Goal: Transaction & Acquisition: Book appointment/travel/reservation

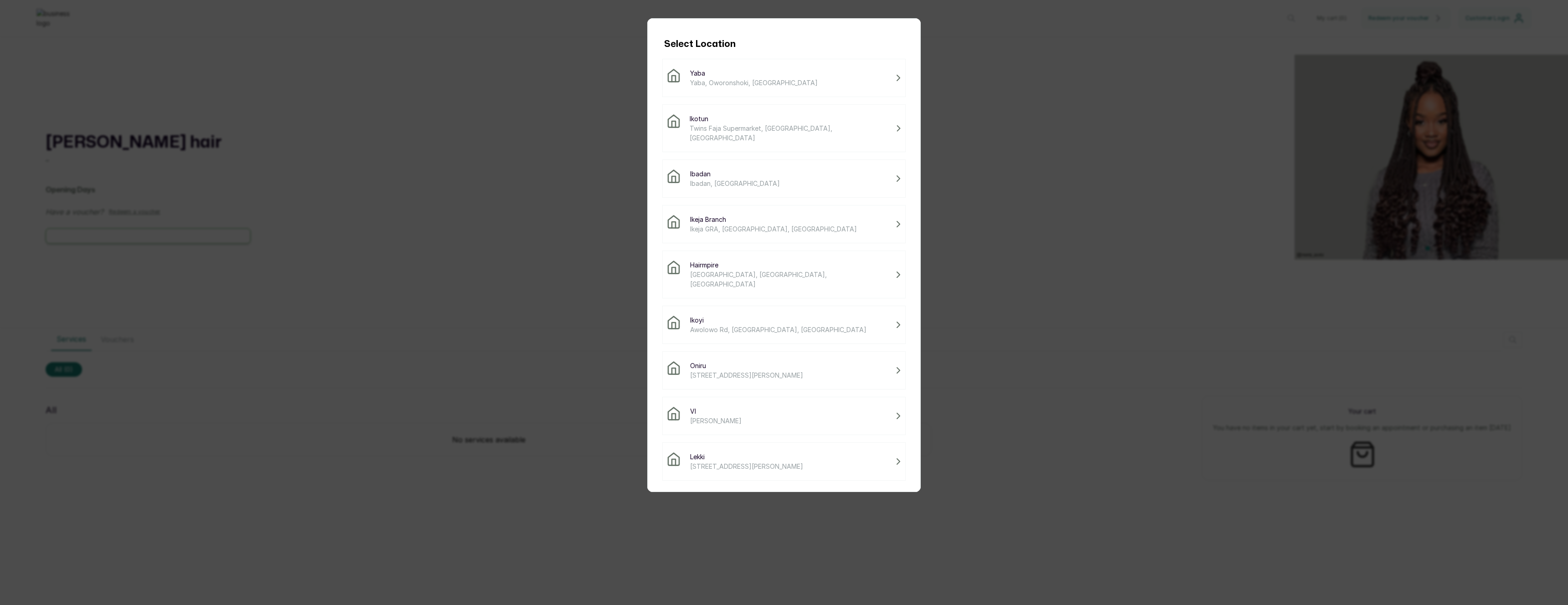
click at [744, 124] on span "Twins Faja Supermarket, [GEOGRAPHIC_DATA], [GEOGRAPHIC_DATA]" at bounding box center [791, 133] width 202 height 19
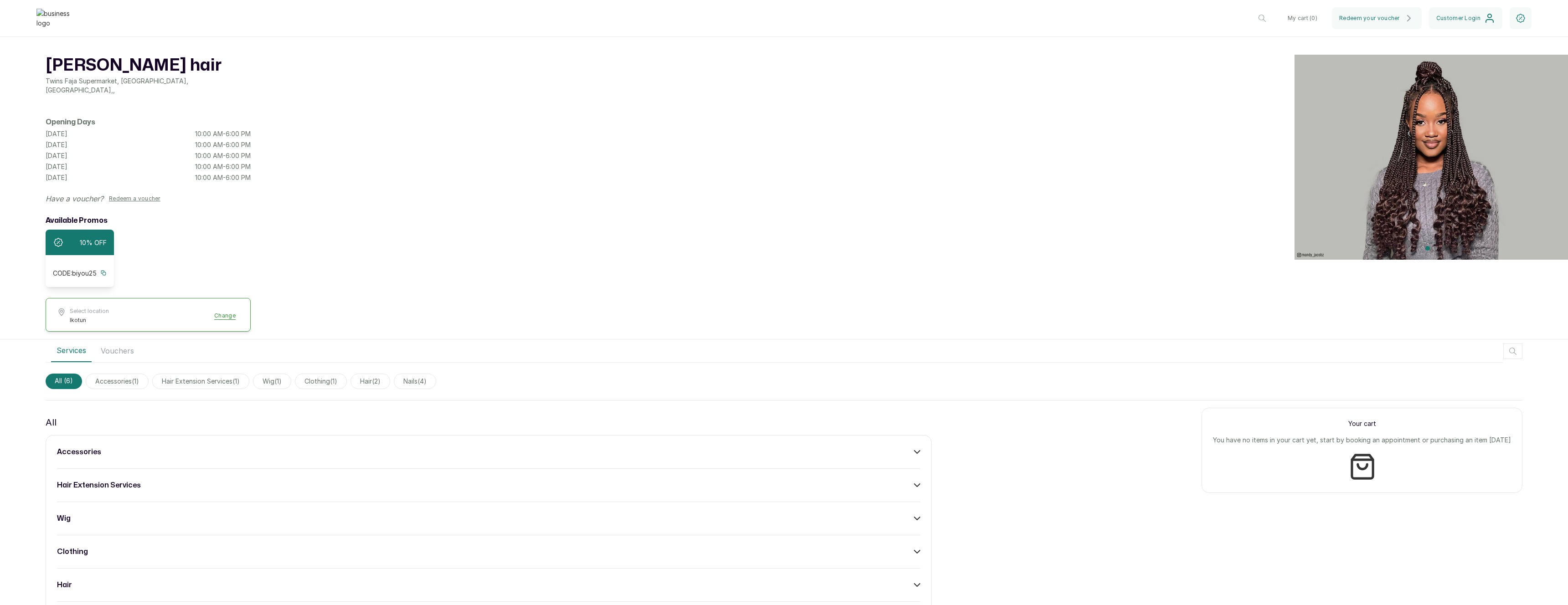
click at [795, 447] on div "accessories" at bounding box center [488, 452] width 863 height 11
click at [911, 481] on button "Add" at bounding box center [907, 478] width 27 height 17
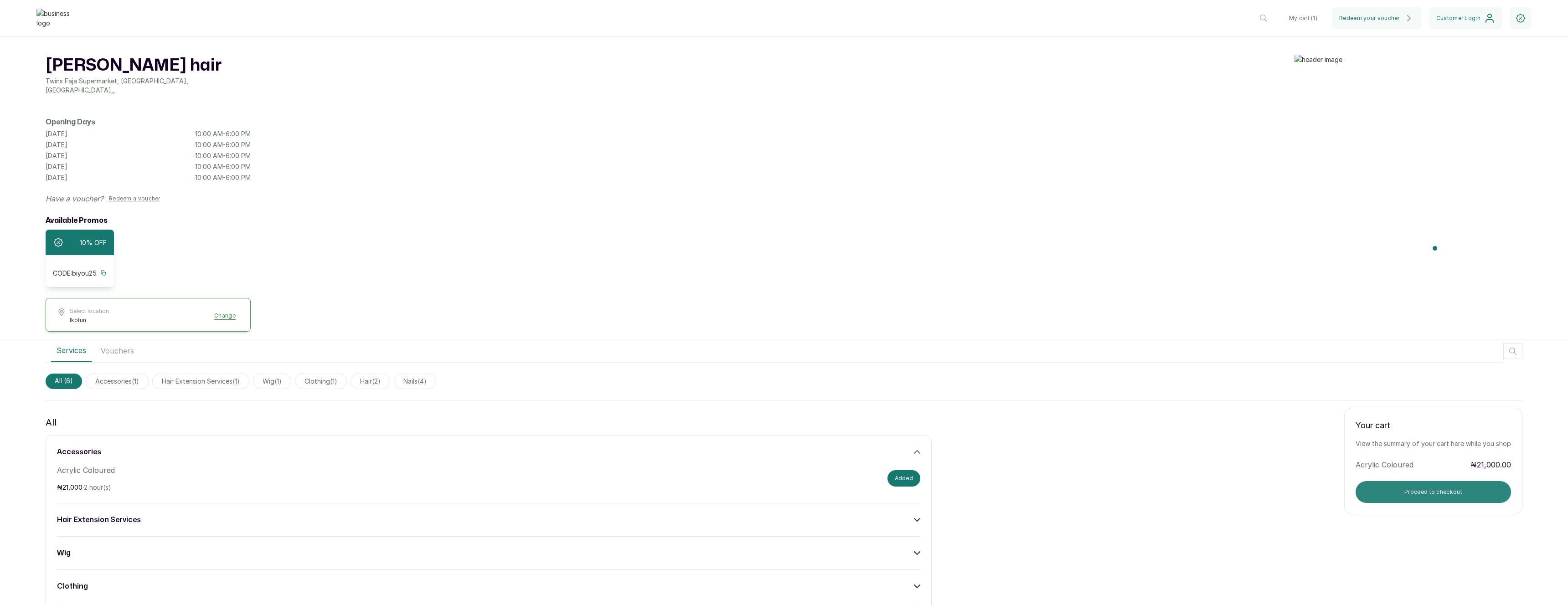
click at [1410, 484] on button "Proceed to checkout" at bounding box center [1433, 492] width 155 height 22
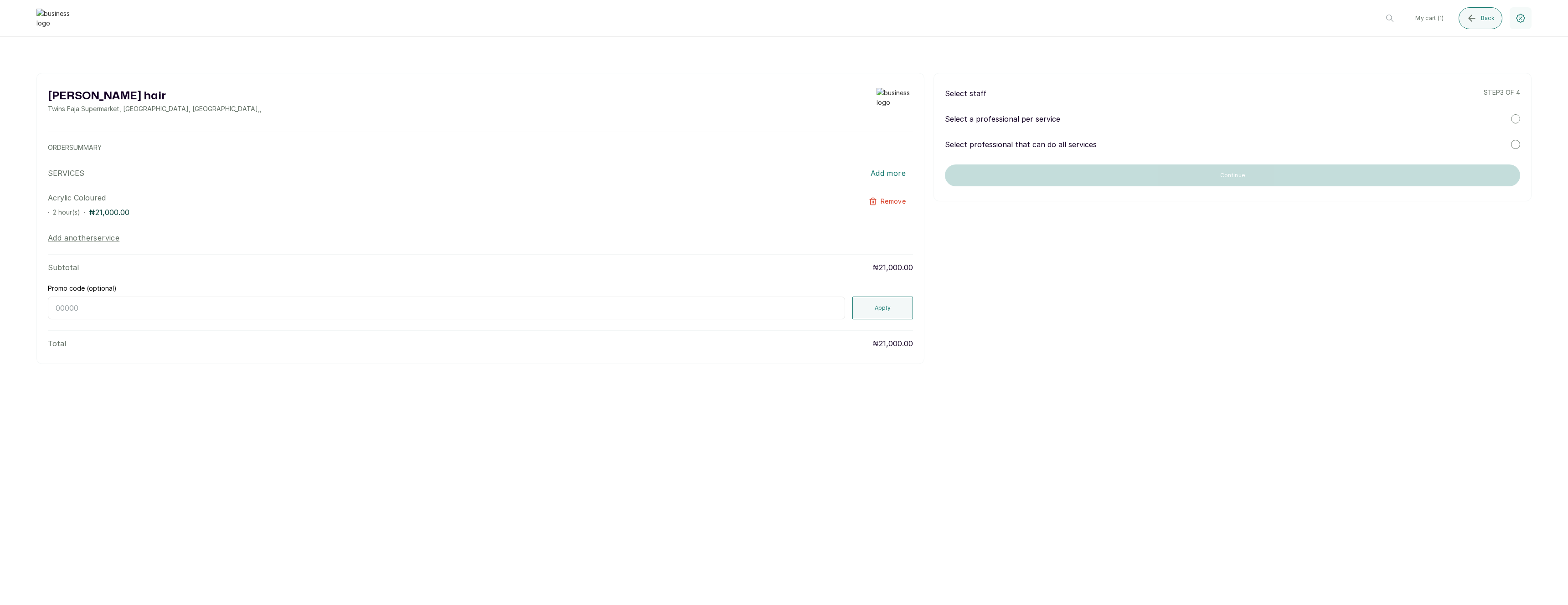
click at [1096, 115] on div "Select a professional per service" at bounding box center [1233, 119] width 575 height 11
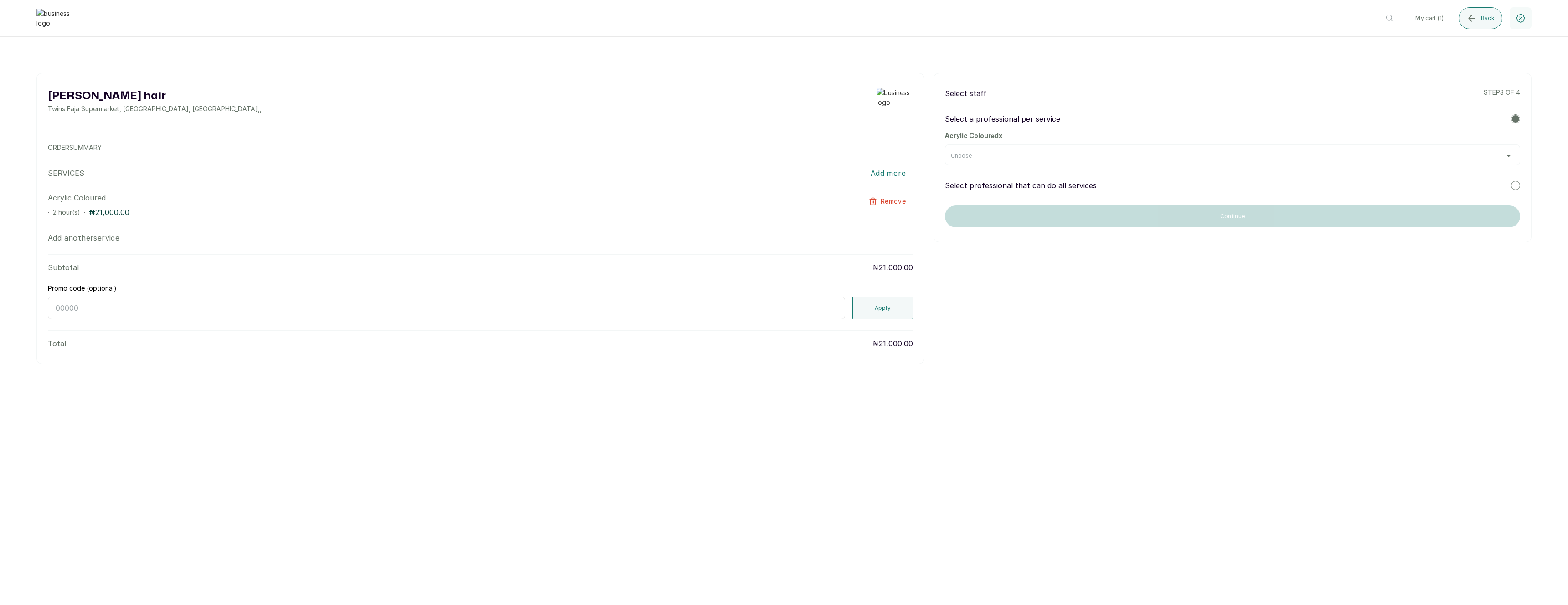
click at [1102, 154] on div "Choose" at bounding box center [1232, 156] width 563 height 8
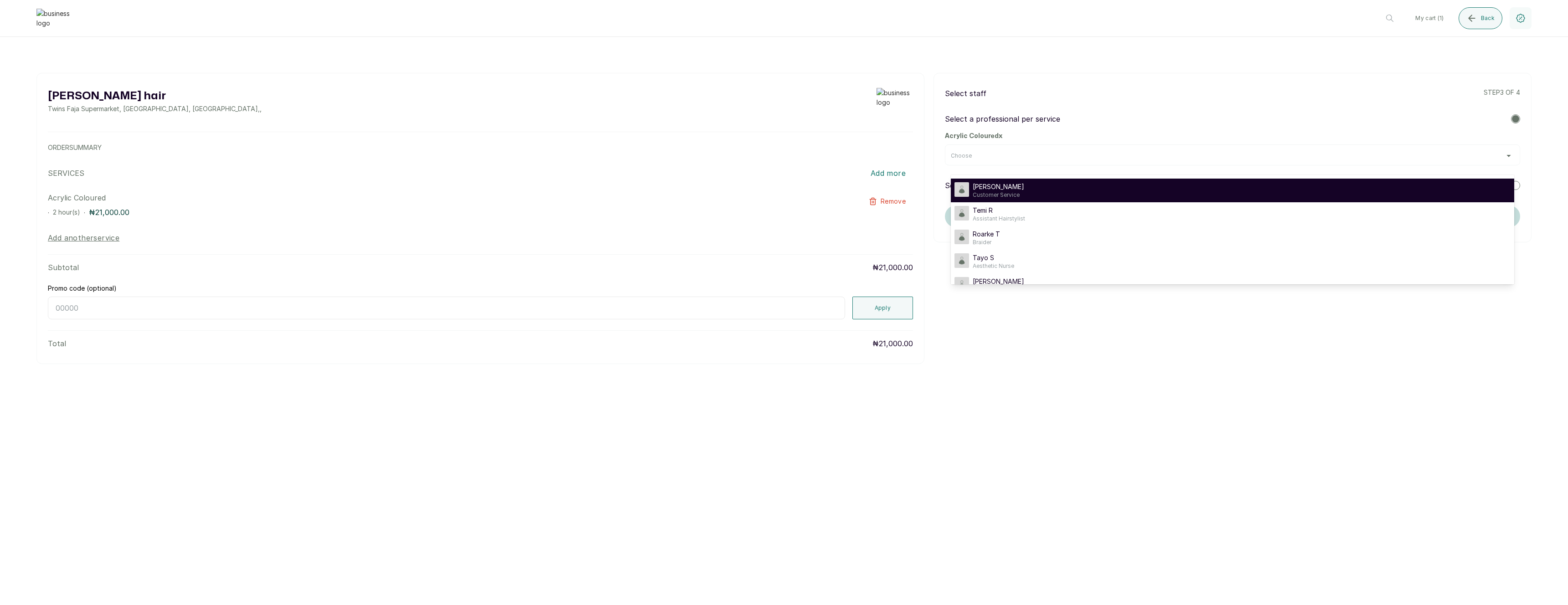
click at [1046, 193] on div "Timi Shoberu Customer Service" at bounding box center [1233, 191] width 556 height 17
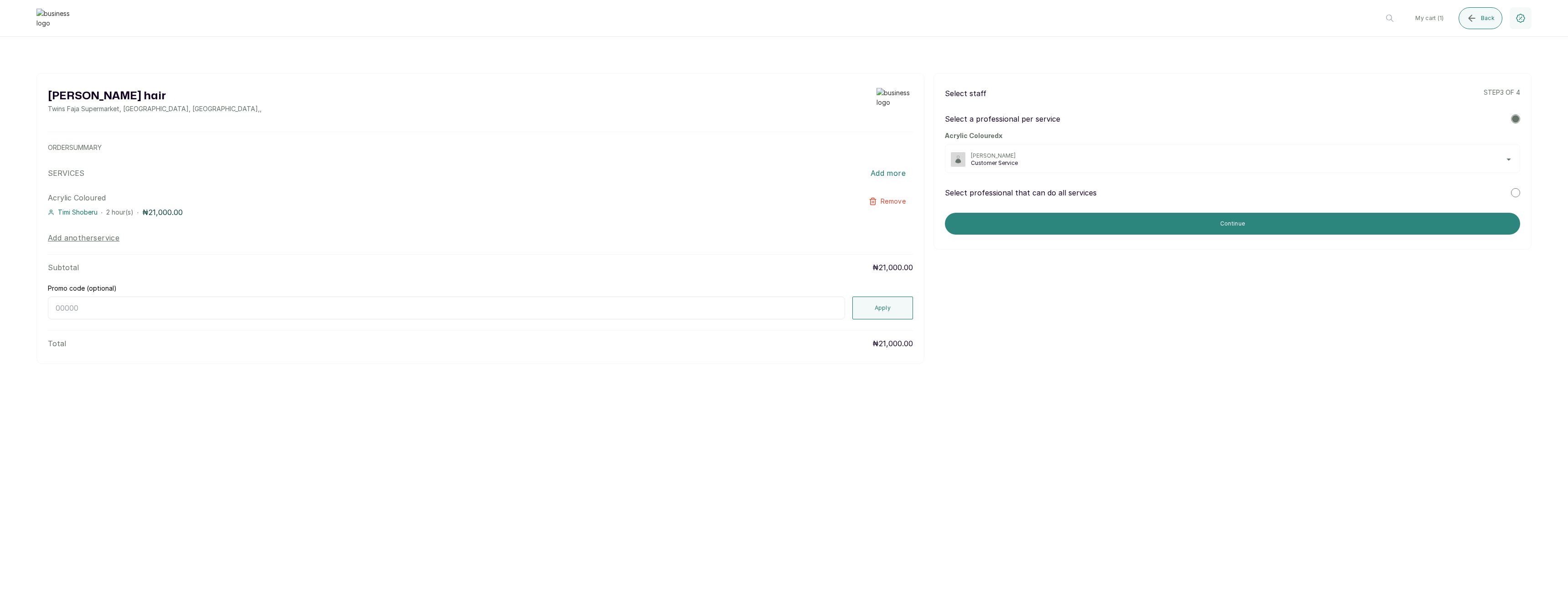
click at [1031, 215] on button "Continue" at bounding box center [1233, 223] width 575 height 22
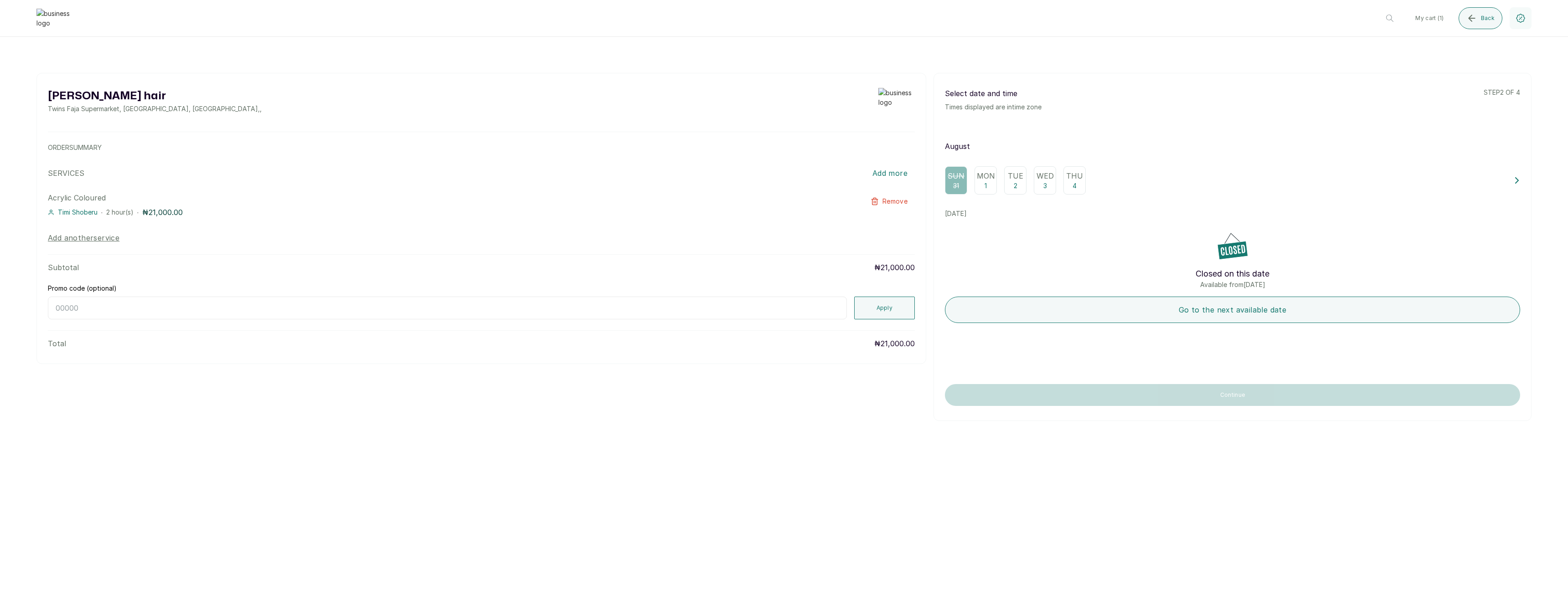
click at [977, 173] on p "Mon" at bounding box center [986, 176] width 18 height 11
click at [1016, 182] on p "2" at bounding box center [1015, 186] width 4 height 9
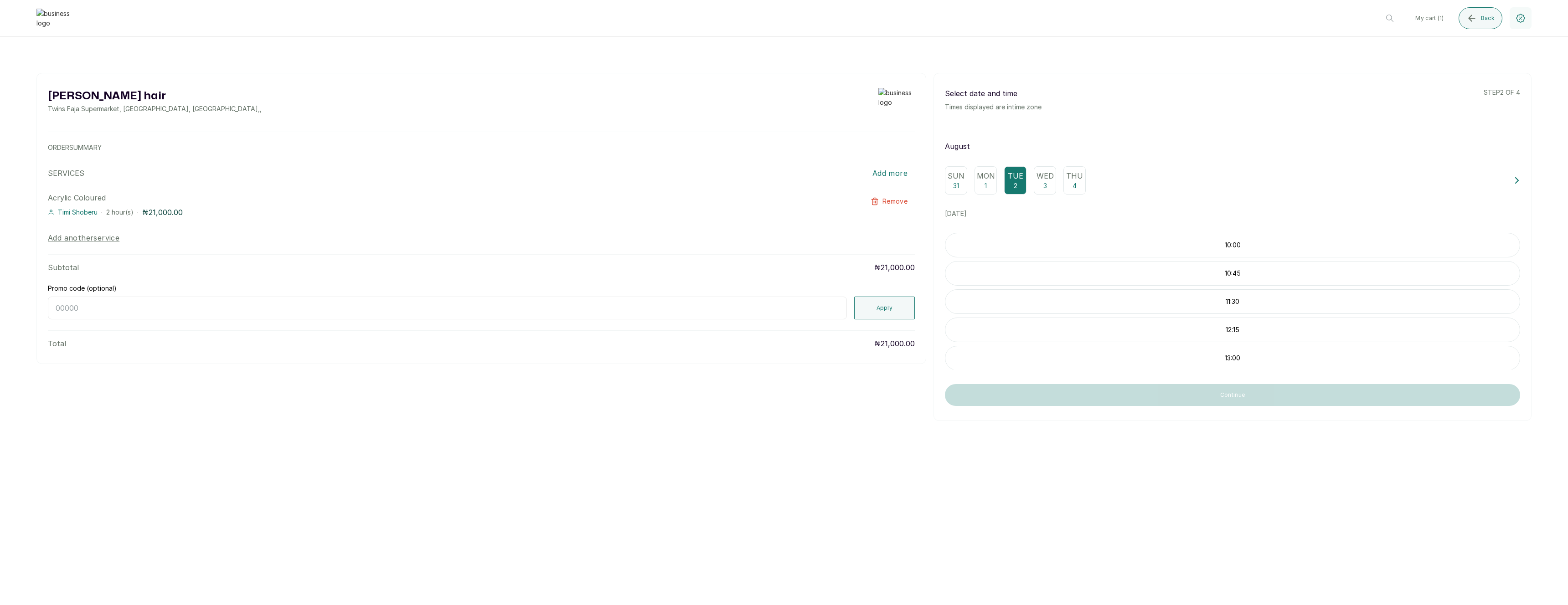
click at [1064, 252] on div "10:00" at bounding box center [1233, 245] width 575 height 25
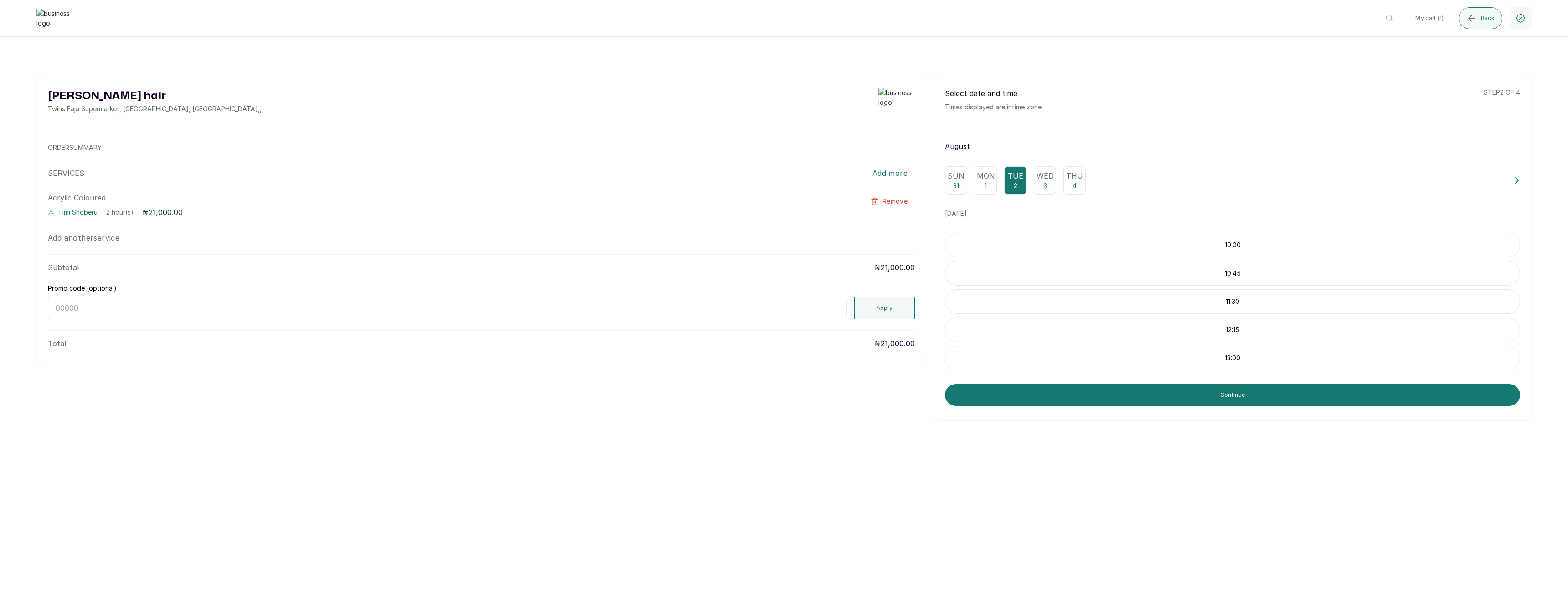
click at [779, 306] on input "Promo code (optional)" at bounding box center [447, 308] width 799 height 23
paste input "RETURNTHRBDI"
type input "RETURNTHRBDI"
click at [902, 313] on button "Apply" at bounding box center [884, 308] width 61 height 23
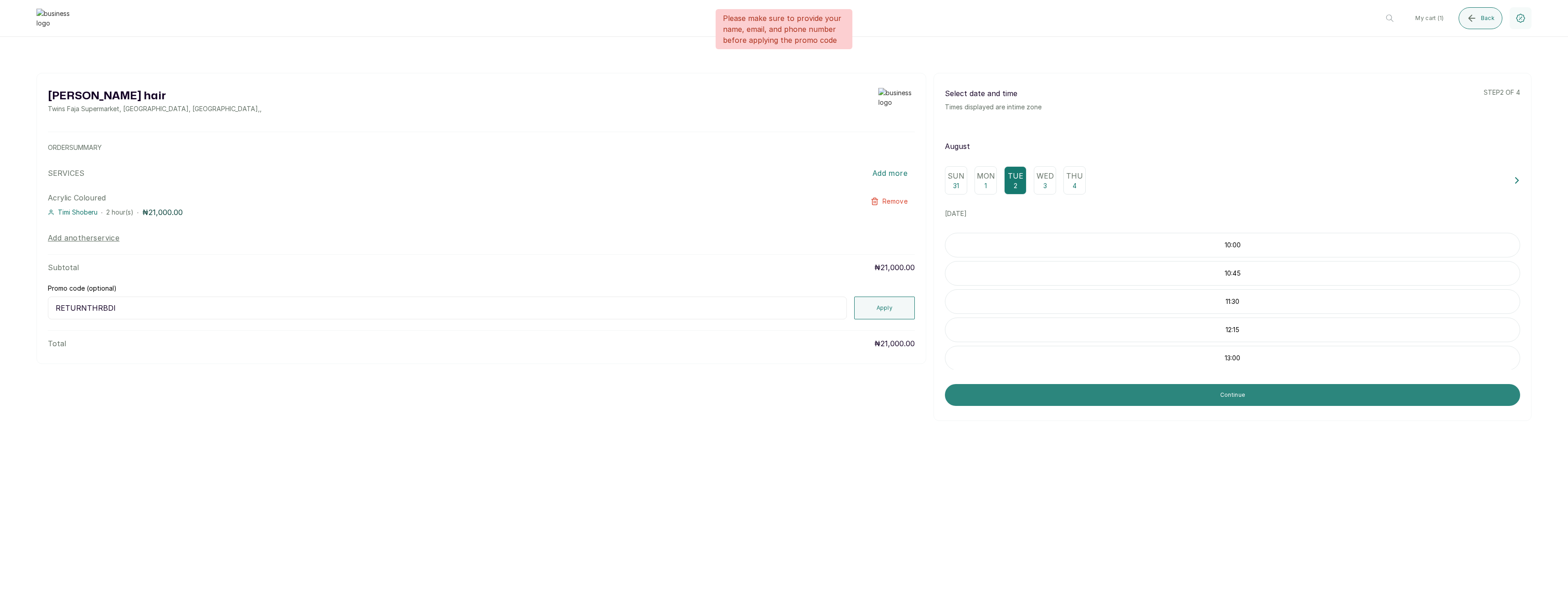
click at [1089, 384] on button "Continue" at bounding box center [1233, 395] width 575 height 22
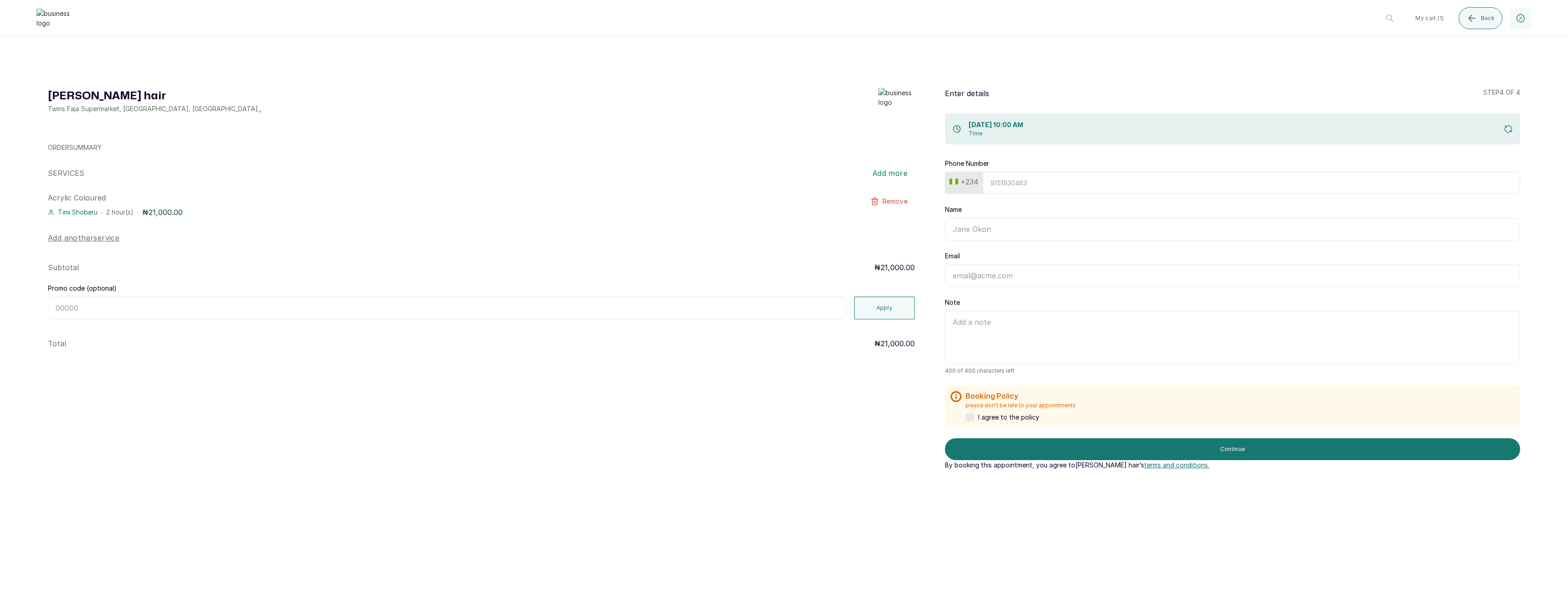
click at [978, 184] on button "+234" at bounding box center [964, 182] width 36 height 14
type input "united"
click at [1000, 258] on span "[GEOGRAPHIC_DATA]" at bounding box center [991, 257] width 63 height 11
click at [1022, 185] on input "Phone Number" at bounding box center [1247, 183] width 547 height 23
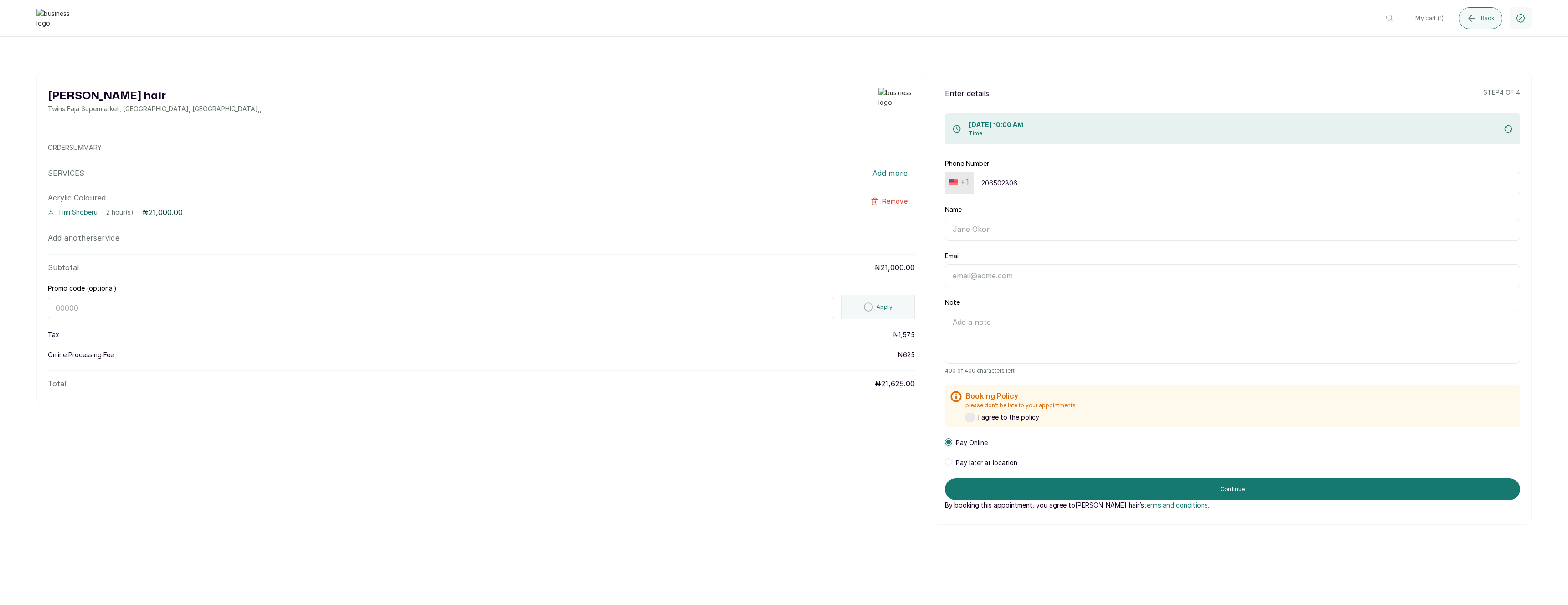
type input "2065028062"
type input "[PERSON_NAME]"
type input "[EMAIL_ADDRESS][DOMAIN_NAME]"
type input "2065028062"
click at [1173, 198] on form "Phone Number +1 2065028062 Name Edem Kumodzi Email edemkmd@outlook.com Note 400…" at bounding box center [1233, 335] width 575 height 351
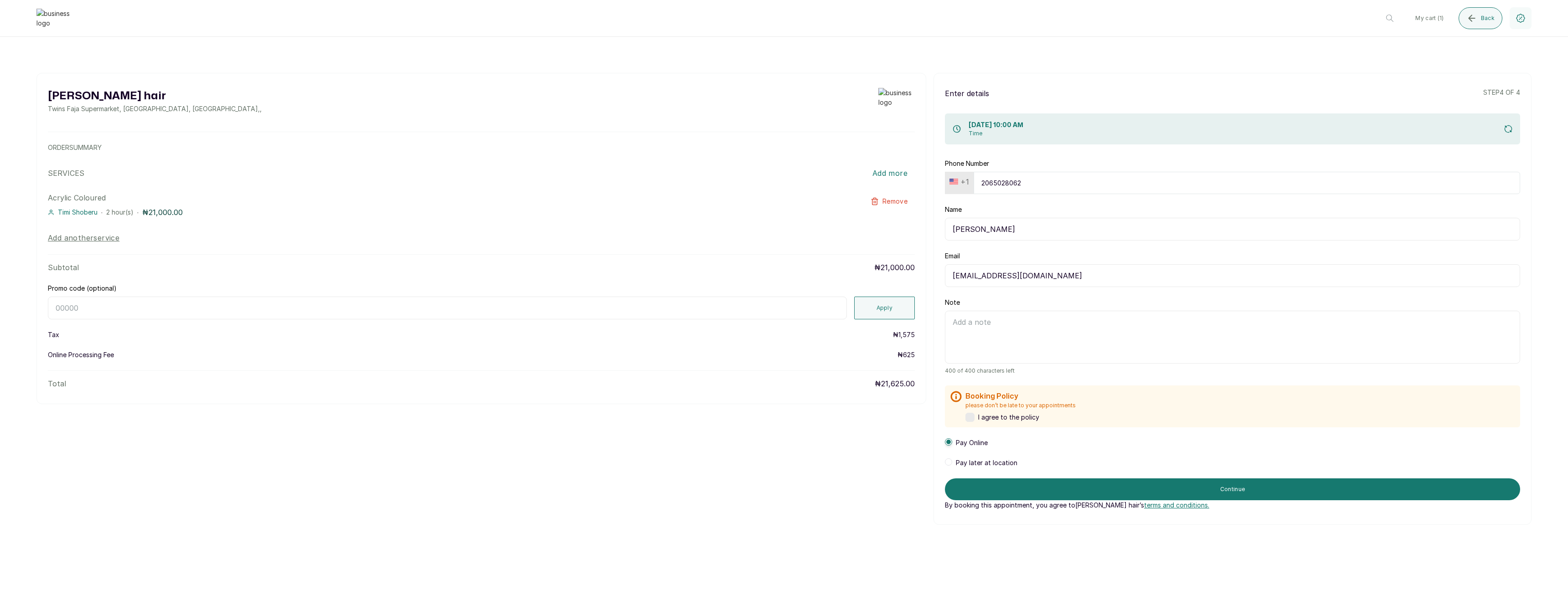
click at [762, 304] on input "Promo code (optional)" at bounding box center [447, 308] width 799 height 23
paste input "RETURNTHRBDI"
type input "RETURNTHRBDI"
click at [899, 310] on button "Apply" at bounding box center [884, 308] width 61 height 23
click at [732, 292] on div "Promo code (optional) RETURNTHRBDI" at bounding box center [447, 301] width 799 height 35
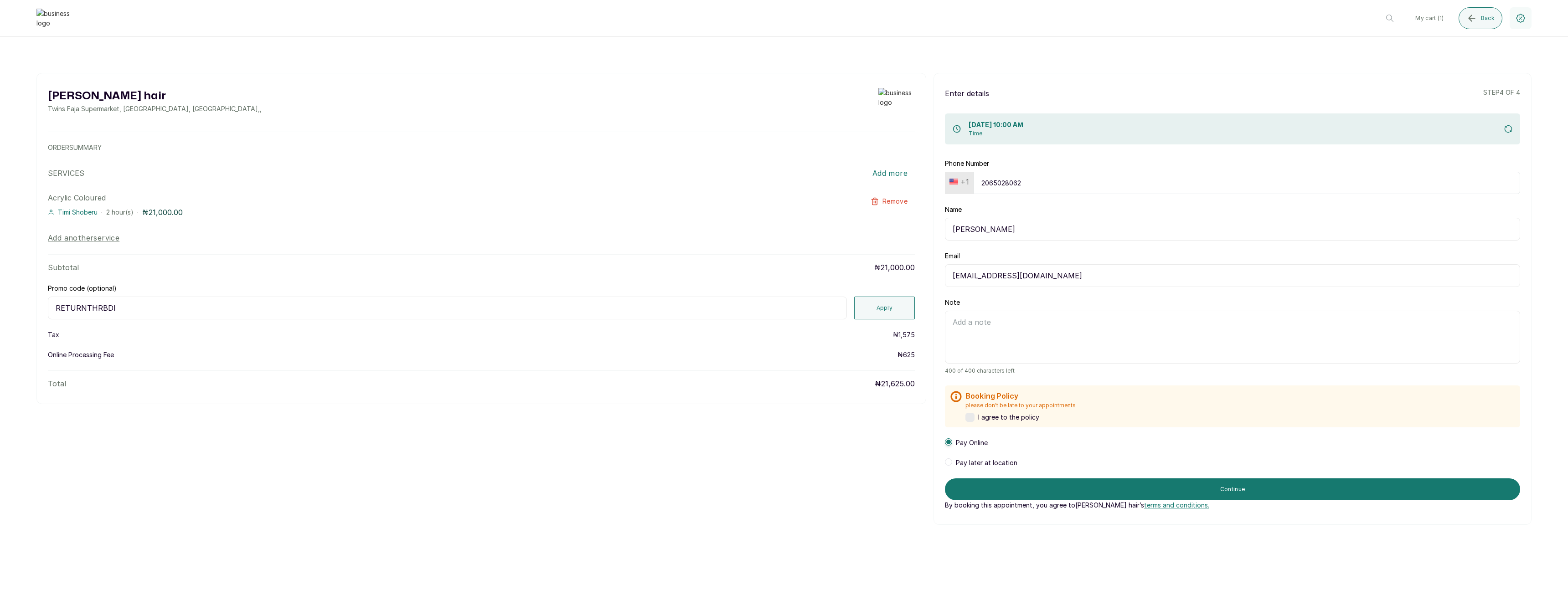
click at [721, 299] on input "RETURNTHRBDI" at bounding box center [447, 308] width 799 height 23
click at [896, 301] on button "Apply" at bounding box center [884, 308] width 61 height 23
click at [881, 307] on button "Apply" at bounding box center [884, 308] width 61 height 23
click at [791, 312] on input "RETURNTHRBDI" at bounding box center [447, 308] width 799 height 23
click at [874, 308] on button "Apply" at bounding box center [884, 308] width 61 height 23
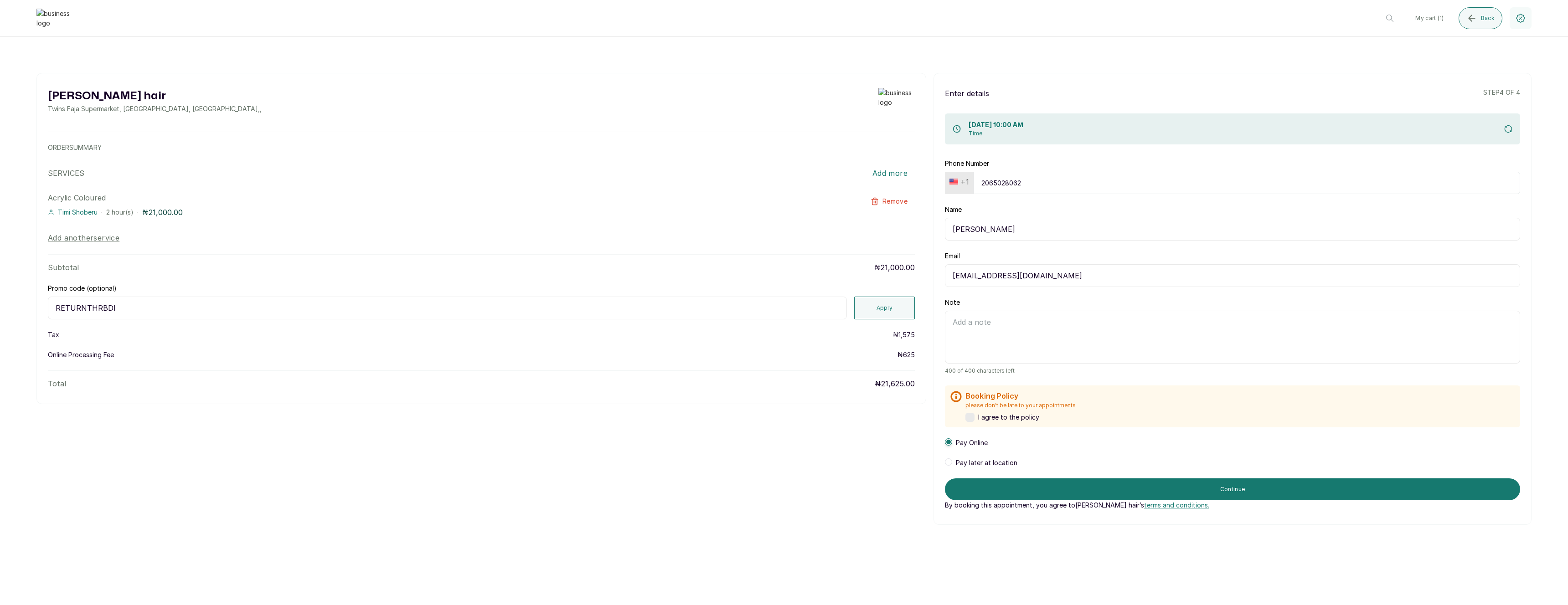
click at [100, 305] on input "RETURNTHRBDI" at bounding box center [447, 308] width 799 height 23
click at [889, 309] on button "Apply" at bounding box center [884, 308] width 61 height 23
click at [758, 312] on input "RETURNTHRBDI" at bounding box center [447, 308] width 799 height 23
click at [884, 304] on button "Apply" at bounding box center [884, 308] width 61 height 23
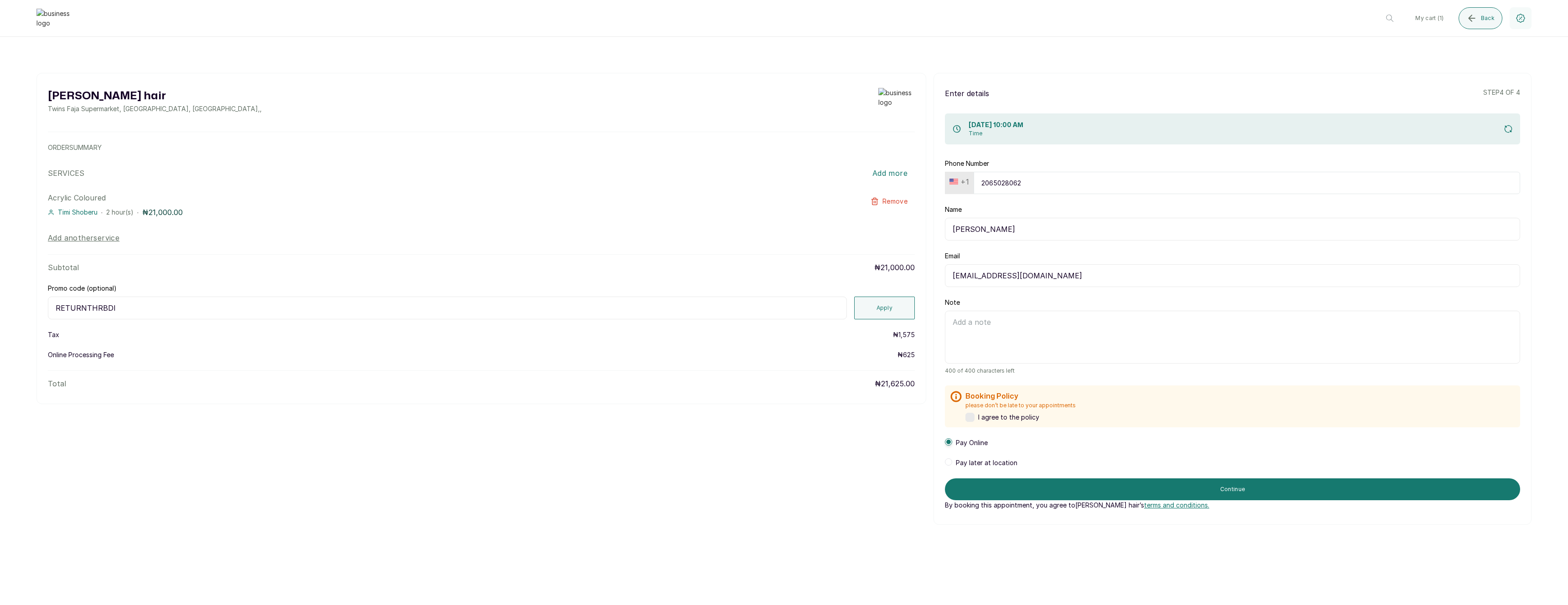
click at [71, 301] on input "RETURNTHRBDI" at bounding box center [447, 308] width 799 height 23
click at [676, 443] on div "Layos hair Twins Faja Supermarket, Ikotun - Idimu Road, Lagos, Nigeria , , ORDE…" at bounding box center [783, 299] width 1495 height 452
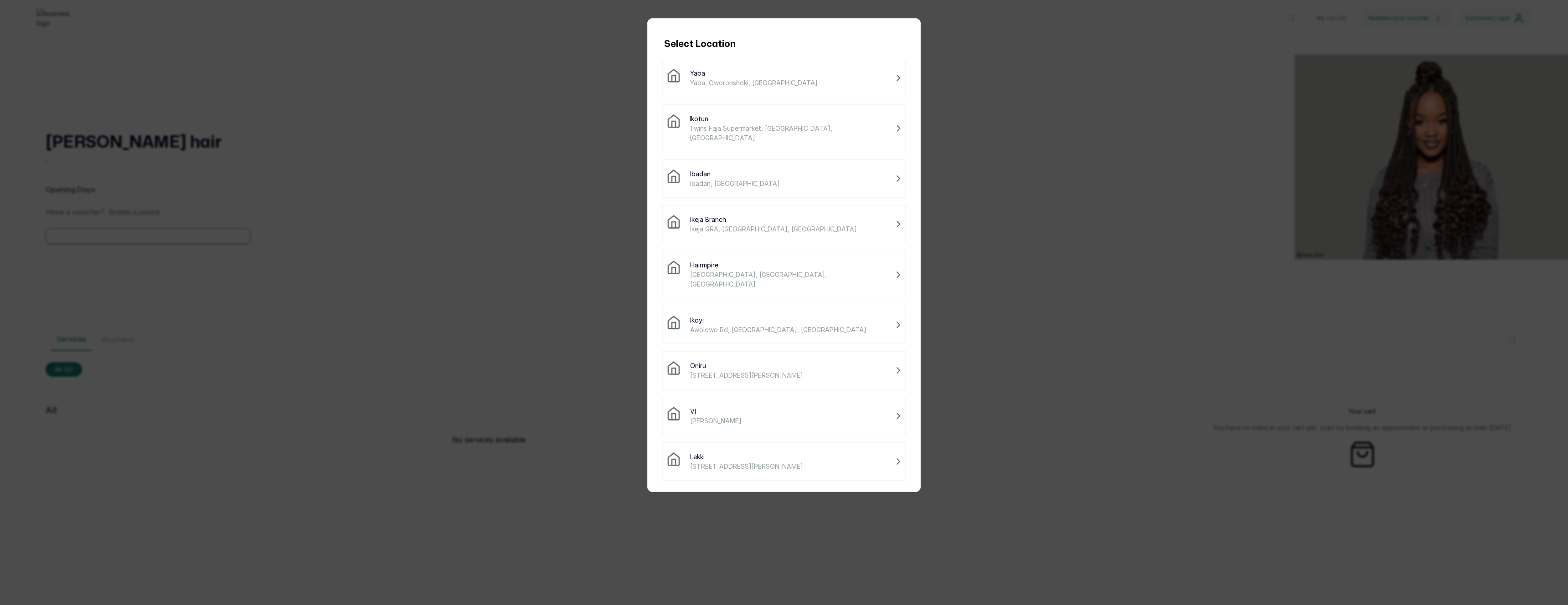
click at [792, 82] on div "[PERSON_NAME], Oworonshoki, [GEOGRAPHIC_DATA]" at bounding box center [784, 78] width 235 height 19
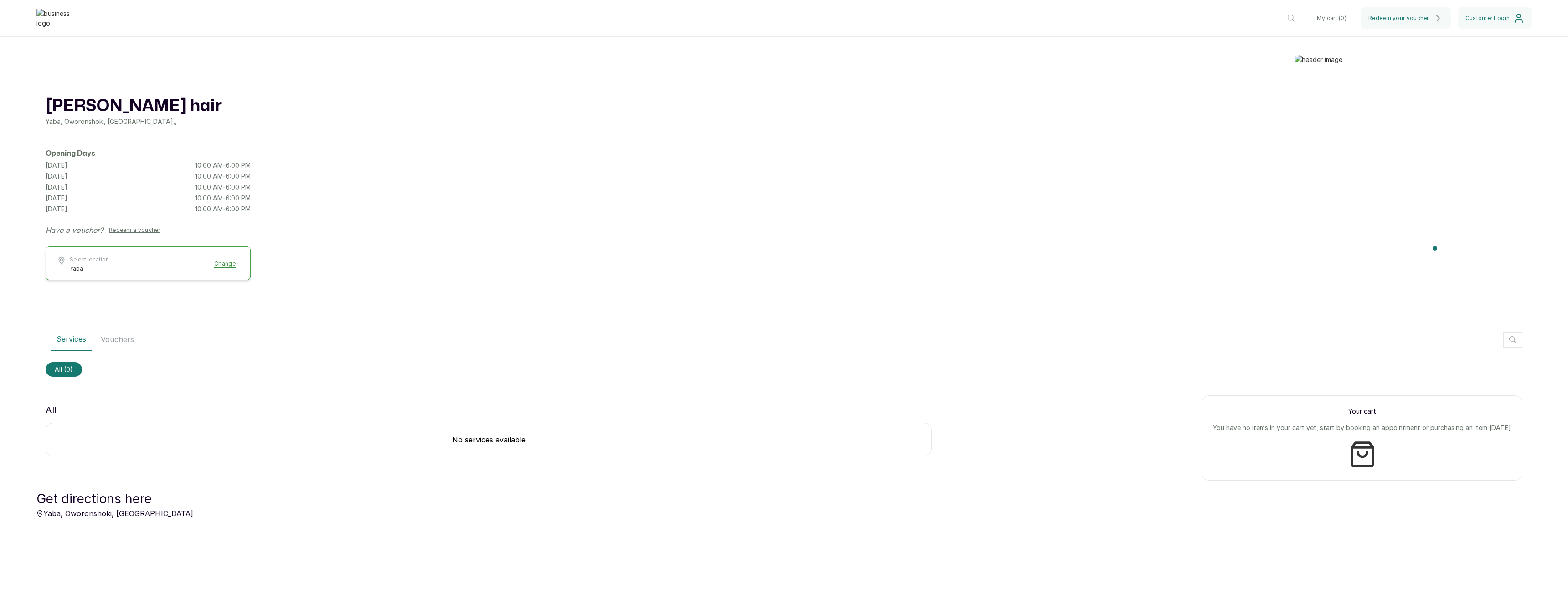
click at [224, 264] on button "Select location Yaba Change" at bounding box center [149, 264] width 182 height 17
click at [118, 347] on link "Hairmpire" at bounding box center [154, 347] width 157 height 8
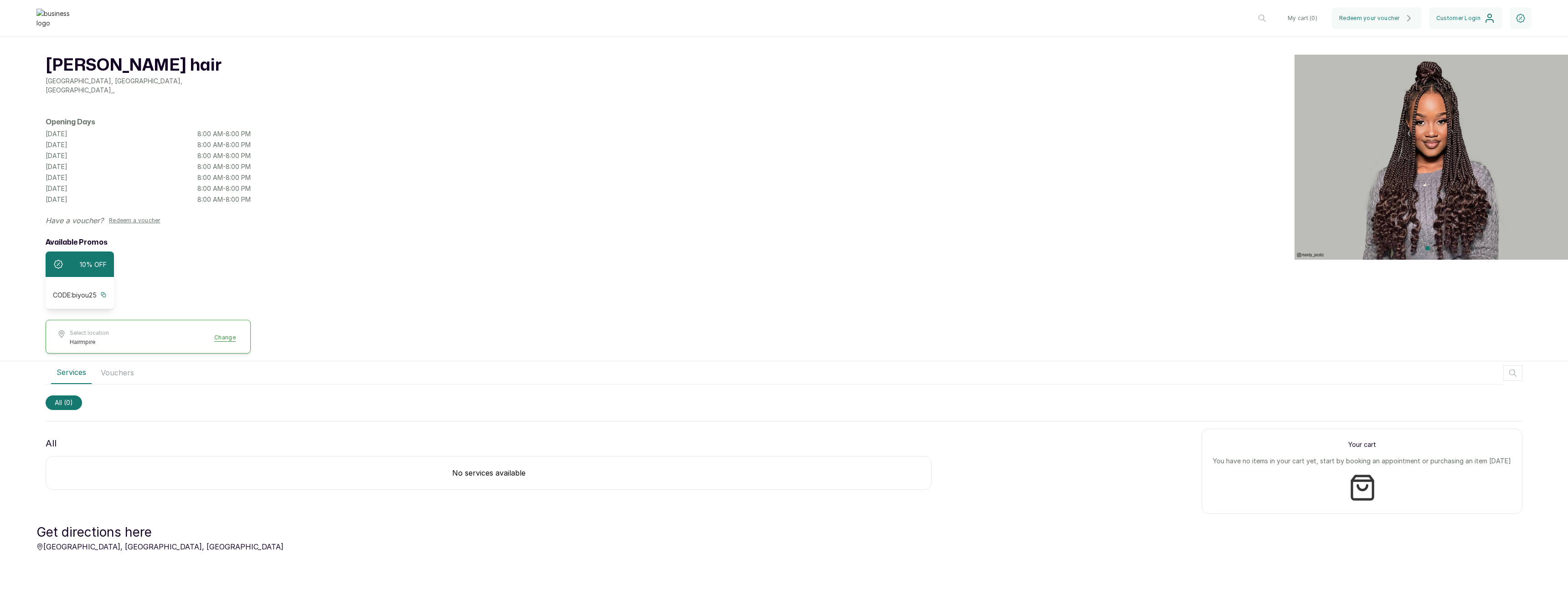
click at [234, 335] on button "Select location Hairmpire Change" at bounding box center [149, 338] width 182 height 17
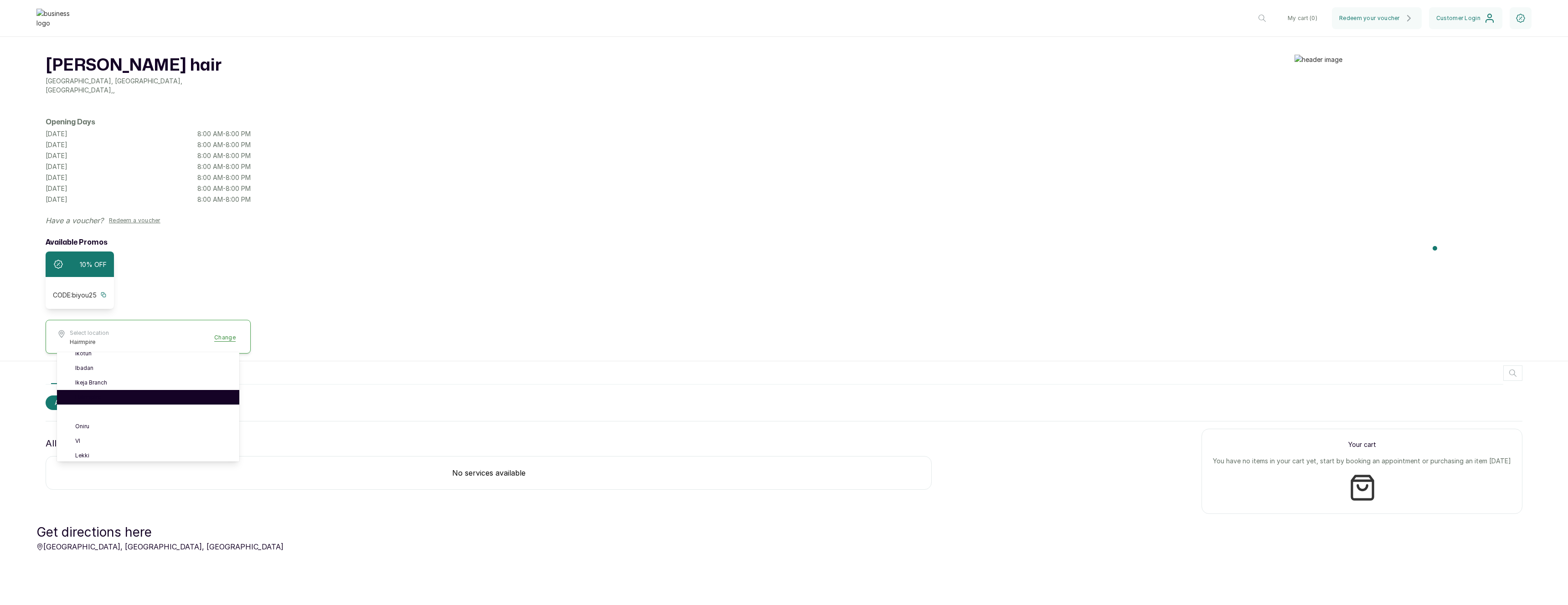
scroll to position [26, 0]
click at [106, 405] on link "Ikoyi" at bounding box center [154, 409] width 157 height 8
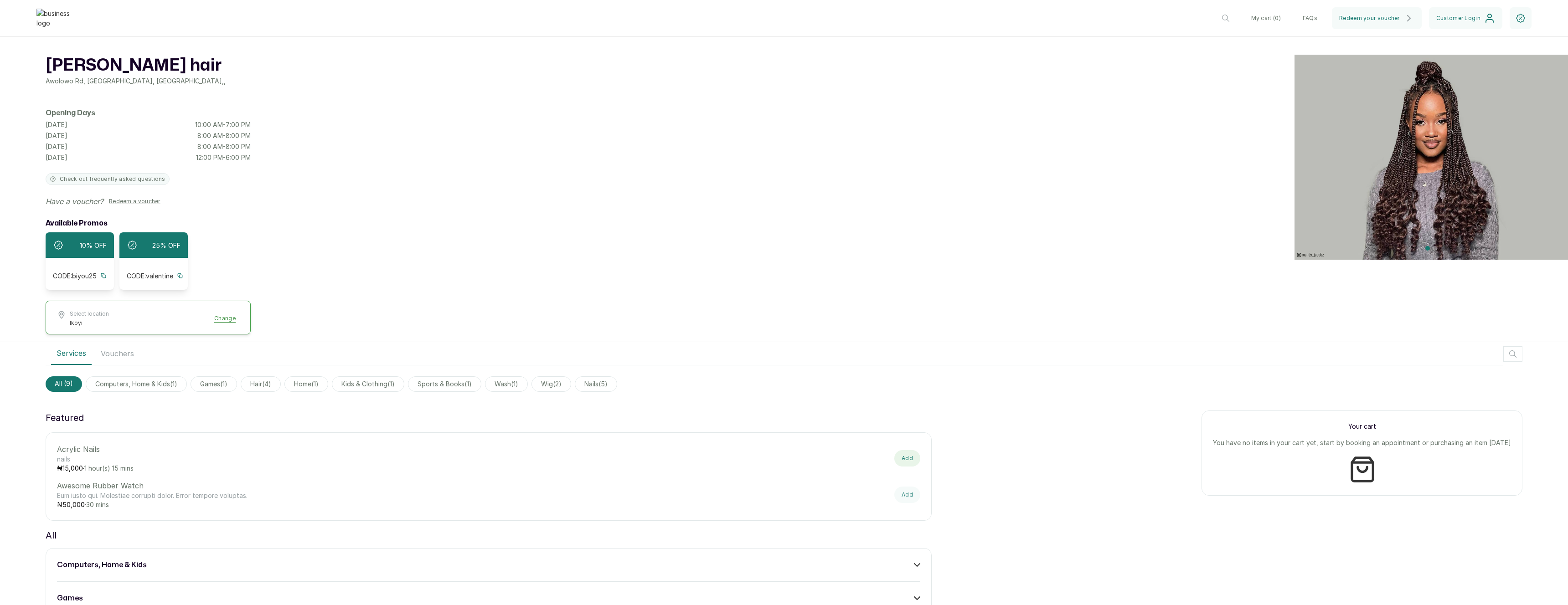
click at [912, 466] on button "Add" at bounding box center [907, 458] width 26 height 17
click at [1441, 501] on button "Proceed to checkout" at bounding box center [1433, 494] width 155 height 22
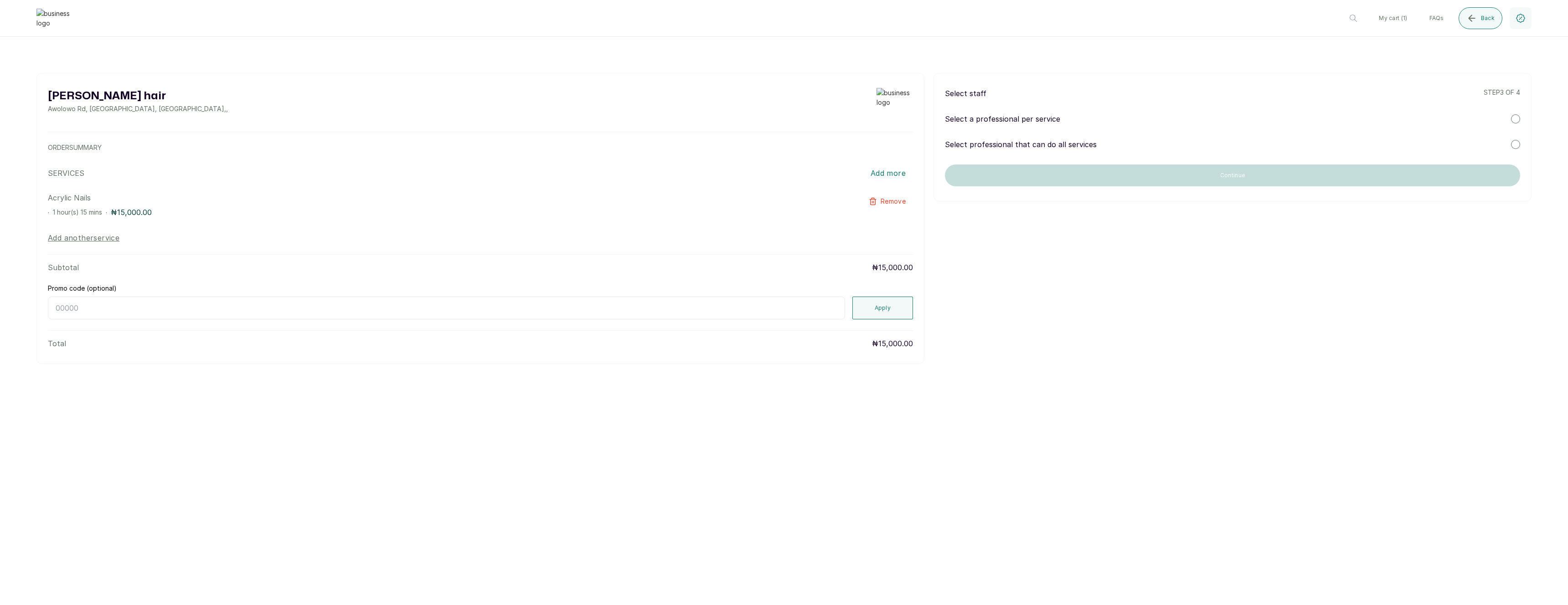
click at [1126, 148] on div "Select professional that can do all services" at bounding box center [1233, 144] width 575 height 11
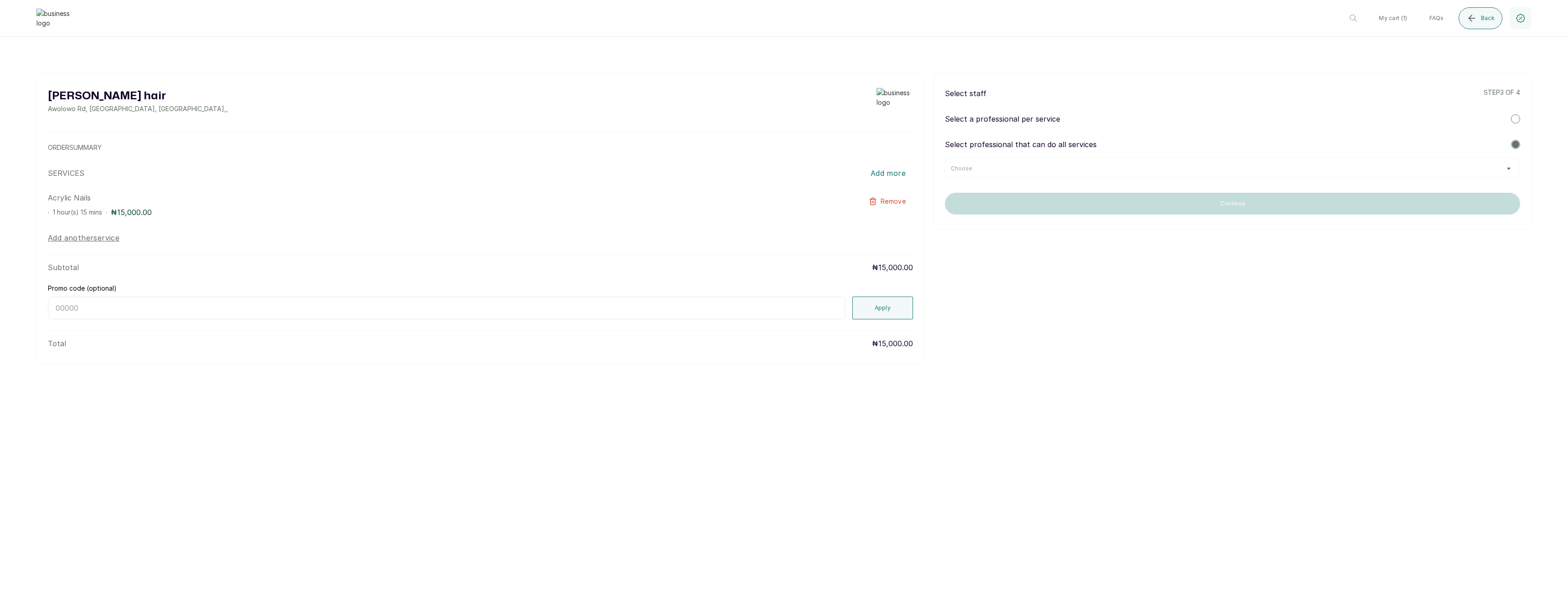
click at [1111, 170] on div "Choose" at bounding box center [1232, 169] width 563 height 8
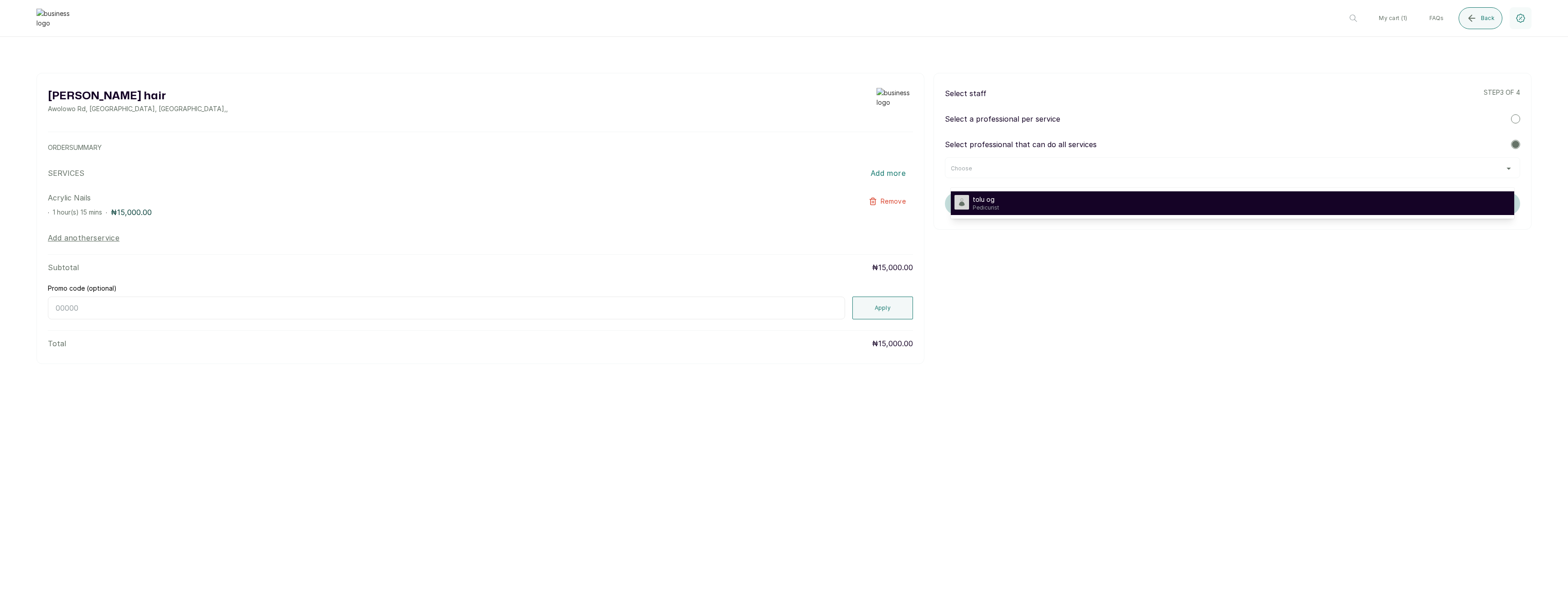
click at [1070, 196] on div "tolu og Pedicurist" at bounding box center [1233, 203] width 556 height 17
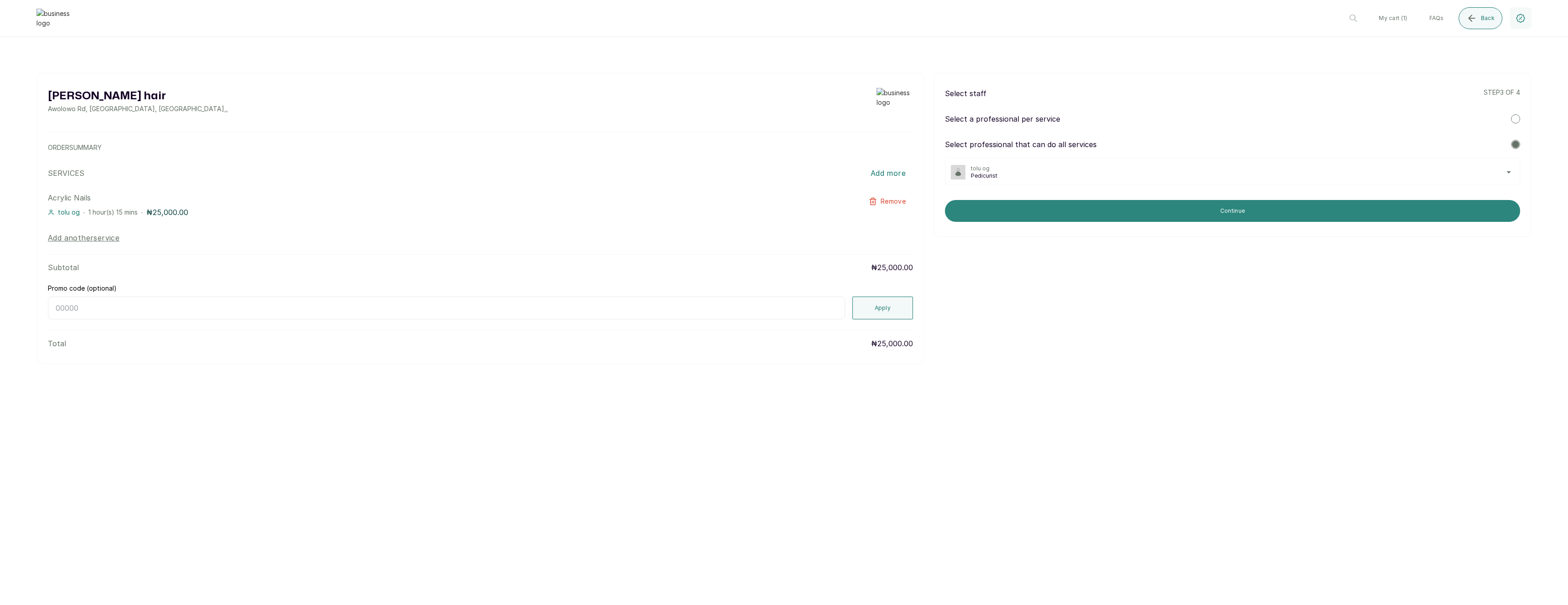
click at [1067, 205] on button "Continue" at bounding box center [1233, 210] width 575 height 22
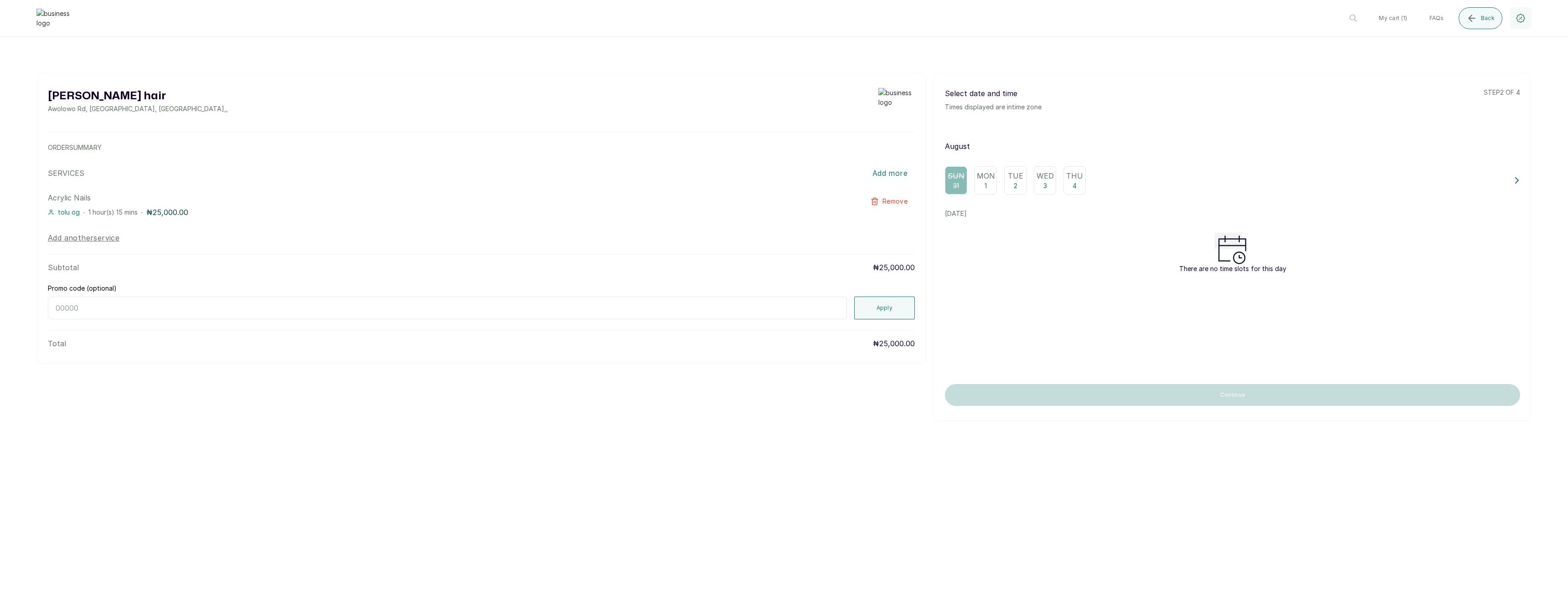
click at [996, 176] on div "Mon 1" at bounding box center [986, 180] width 23 height 28
click at [1020, 184] on div "Tue 2" at bounding box center [1015, 180] width 23 height 28
click at [1040, 190] on div "Wed 3" at bounding box center [1045, 180] width 23 height 28
click at [1071, 184] on div "Thu 4" at bounding box center [1075, 180] width 23 height 28
click at [51, 18] on img at bounding box center [54, 17] width 36 height 19
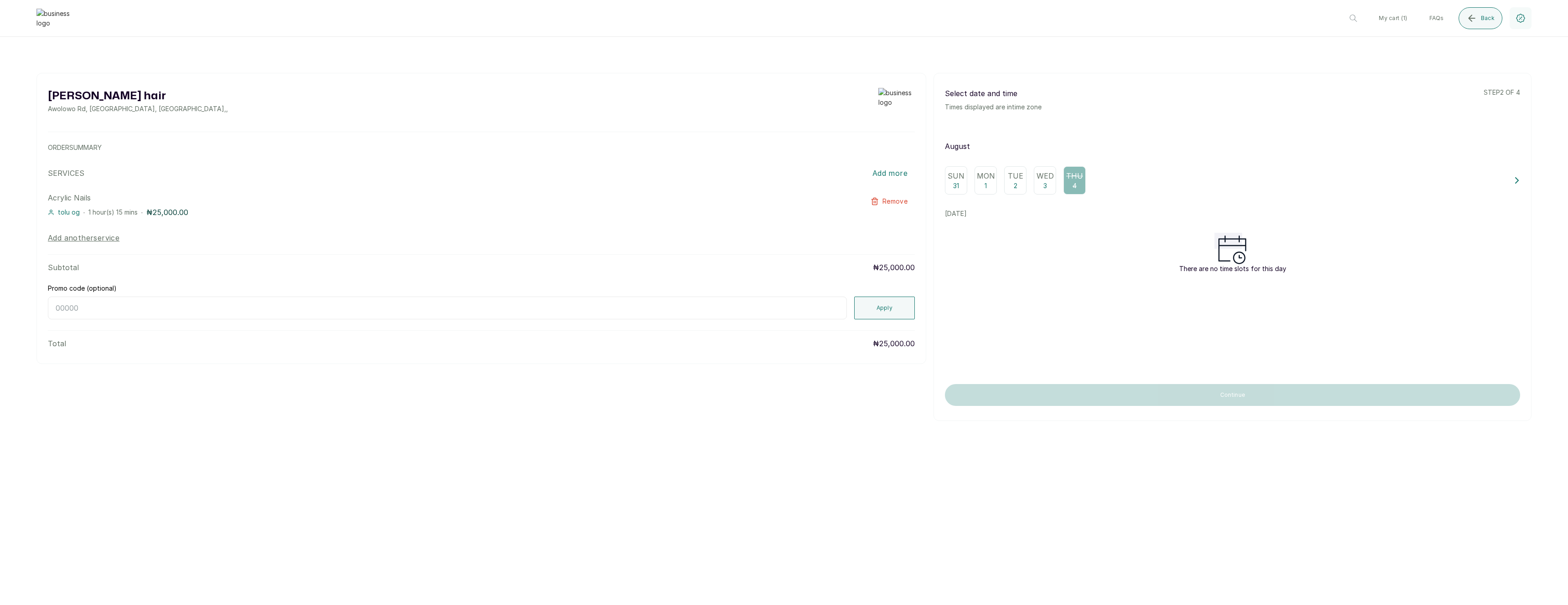
click at [36, 19] on img at bounding box center [54, 17] width 36 height 19
click at [1477, 23] on icon "submit" at bounding box center [1472, 18] width 11 height 11
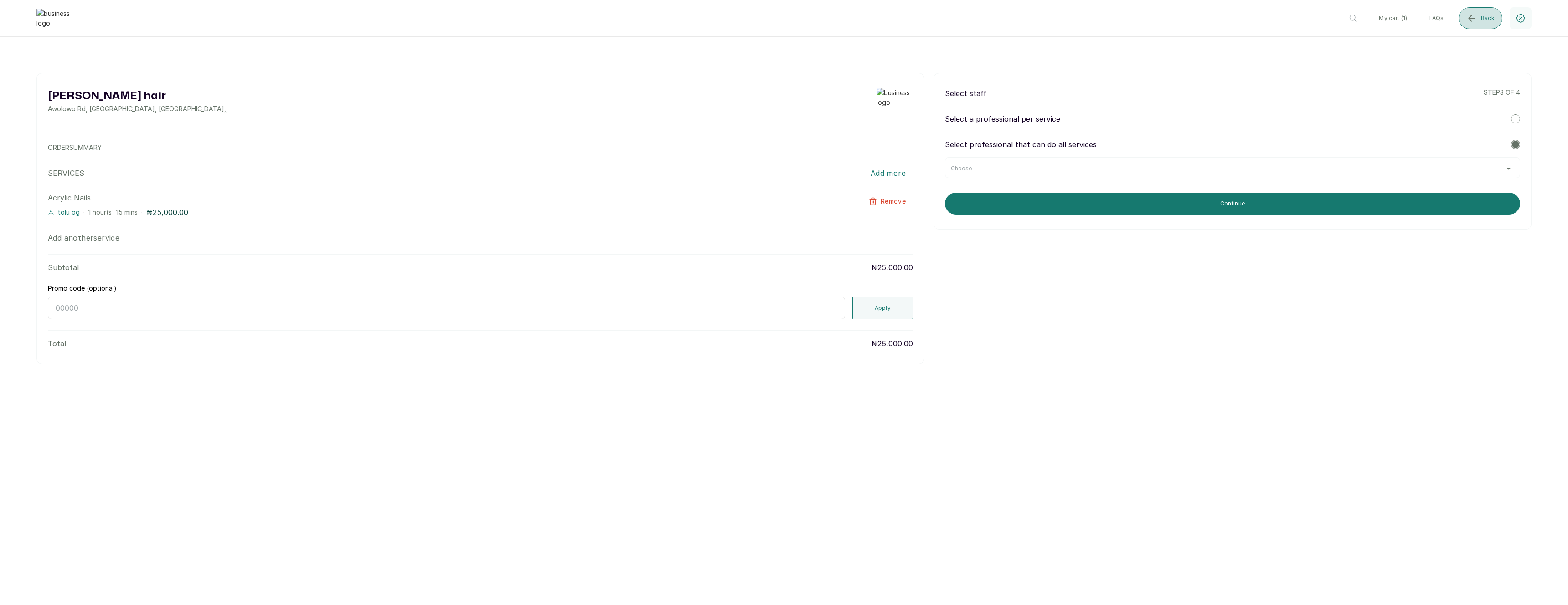
click at [1477, 23] on icon "submit" at bounding box center [1472, 18] width 11 height 11
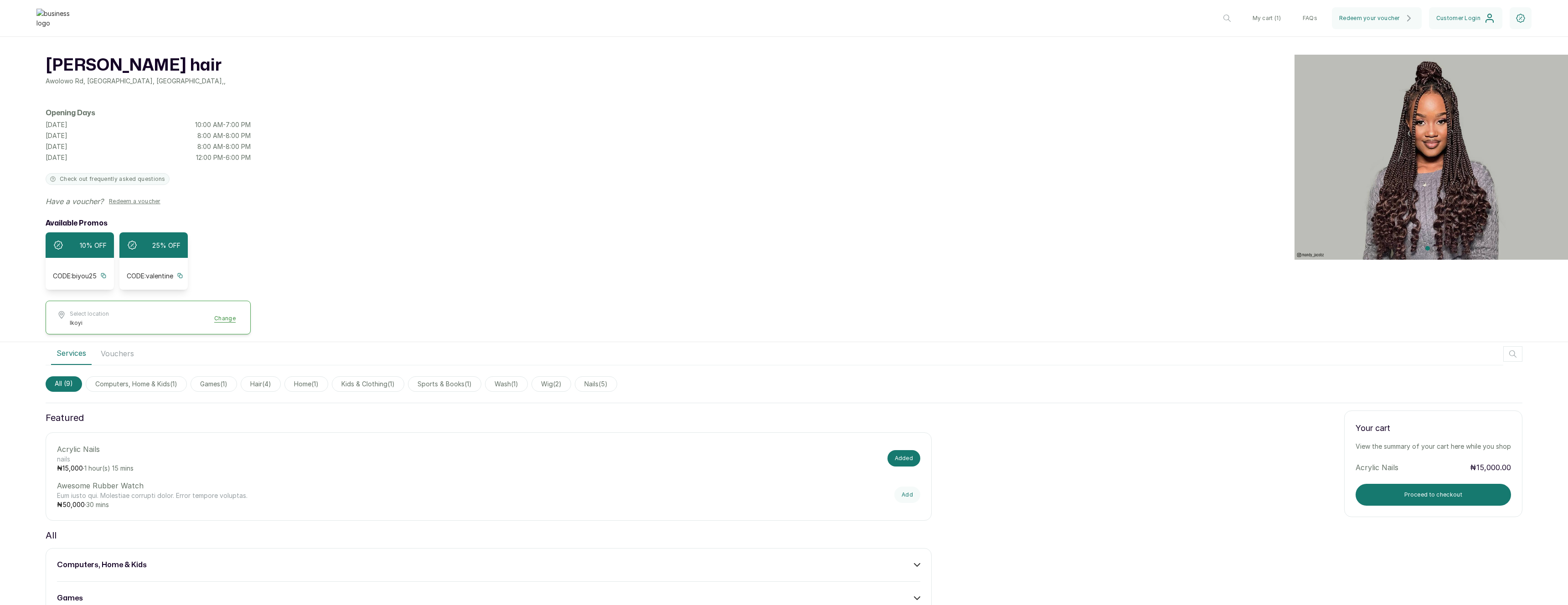
scroll to position [123, 0]
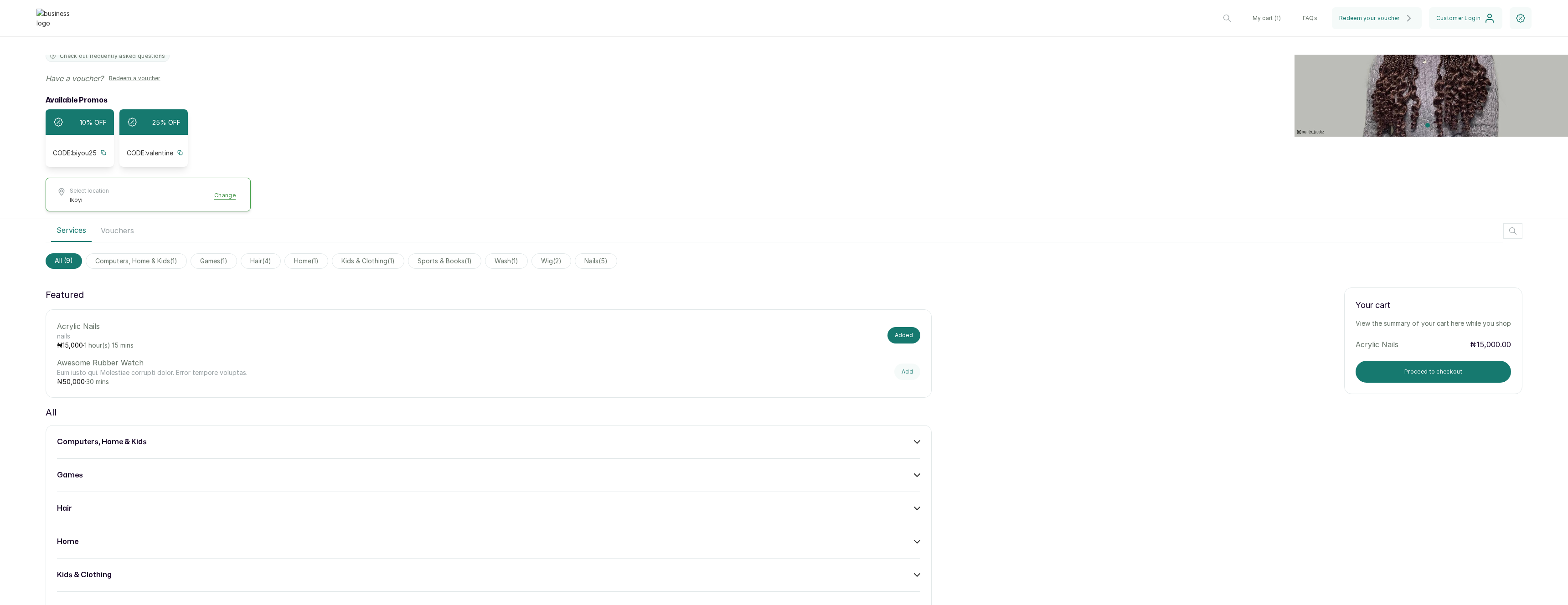
click at [230, 202] on button "Select location Ikoyi Change" at bounding box center [149, 196] width 182 height 17
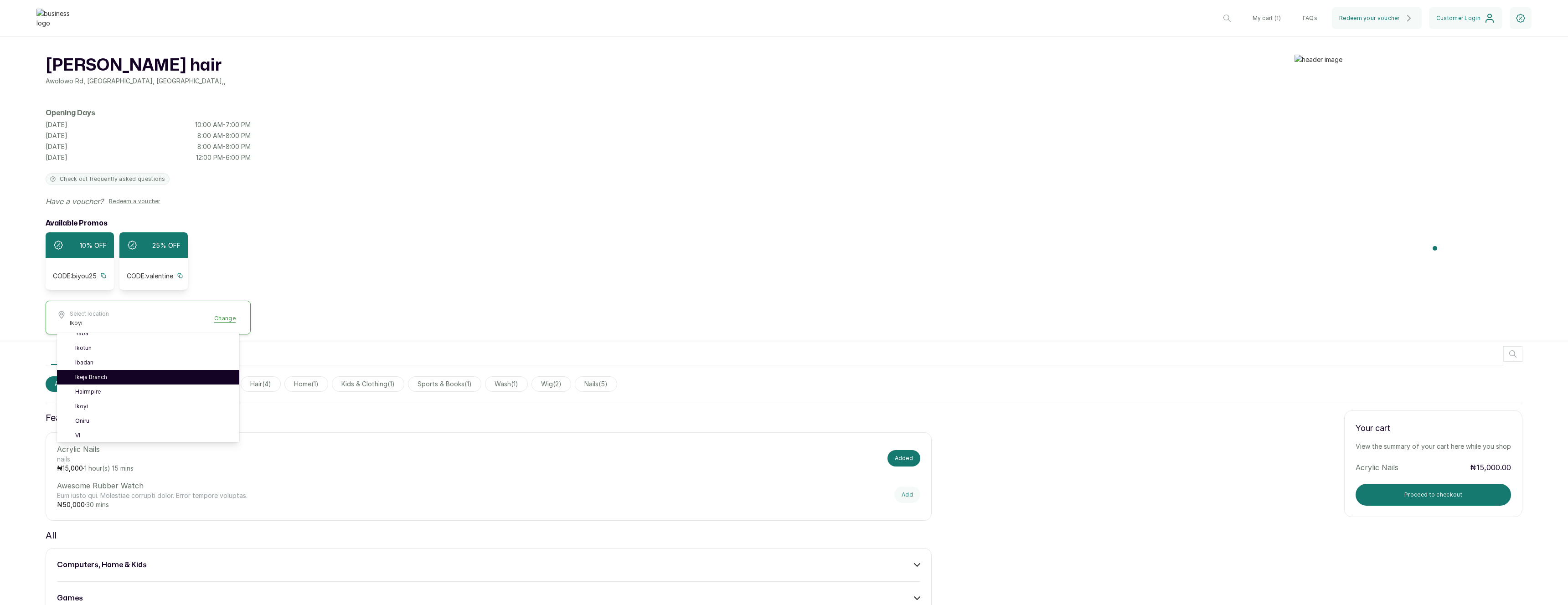
scroll to position [0, 0]
click at [127, 360] on link "Ikotun" at bounding box center [154, 357] width 157 height 8
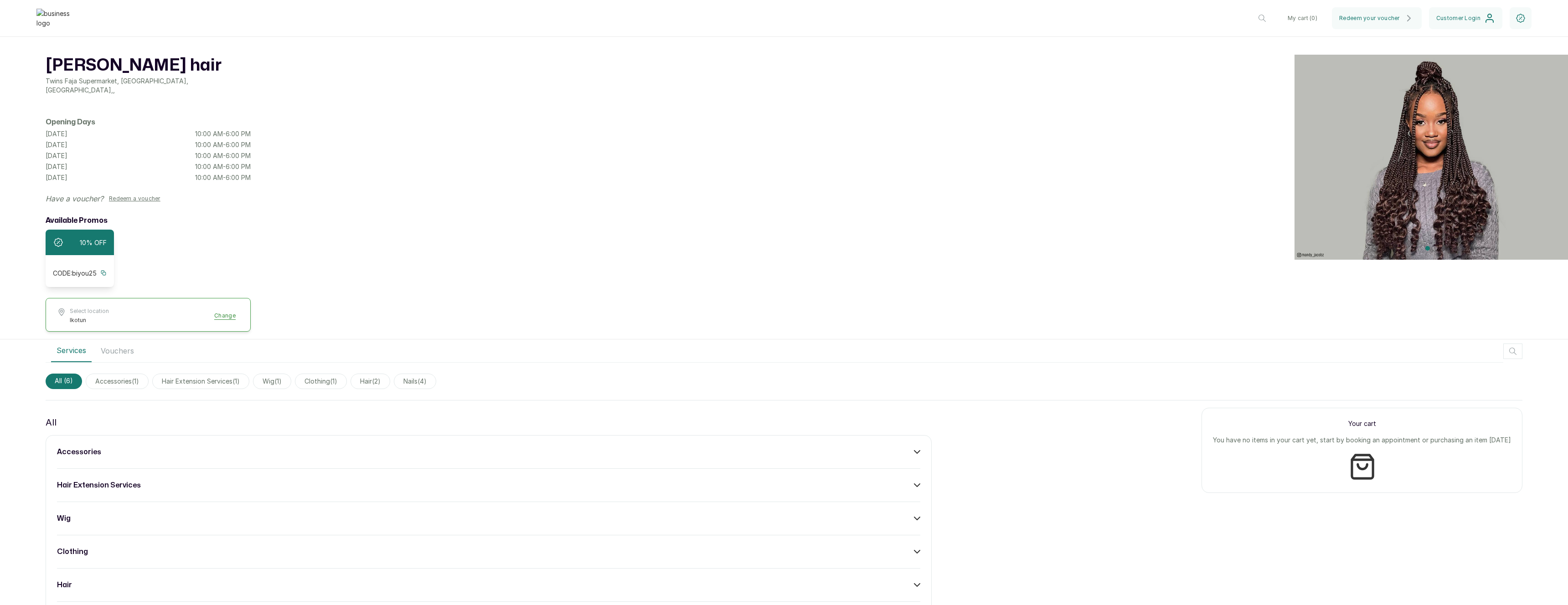
click at [755, 447] on div "accessories" at bounding box center [488, 452] width 863 height 11
click at [927, 474] on div "accessories Acrylic Coloured ₦ 21,000 · 2 hour(s) Add hair extension services w…" at bounding box center [488, 552] width 887 height 234
drag, startPoint x: 903, startPoint y: 474, endPoint x: 1044, endPoint y: 474, distance: 141.0
click at [903, 474] on button "Add" at bounding box center [907, 478] width 27 height 17
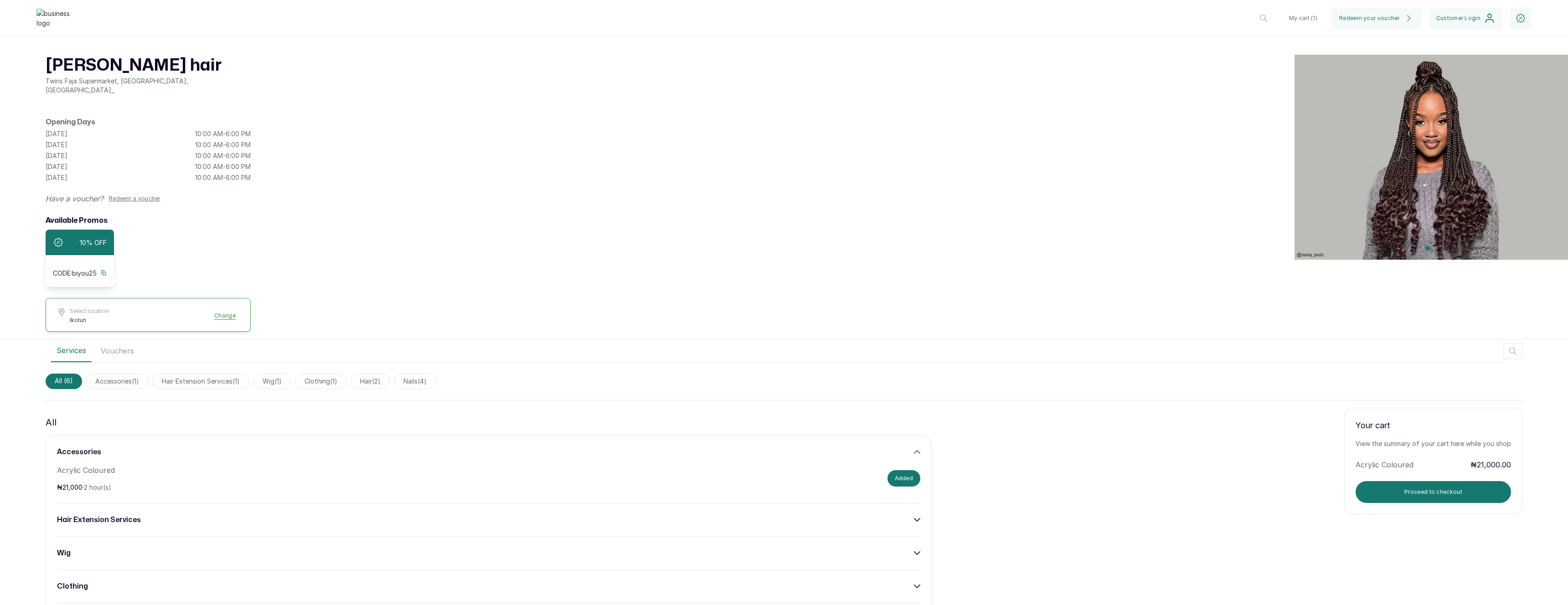
click at [1440, 493] on button "Proceed to checkout" at bounding box center [1433, 492] width 155 height 22
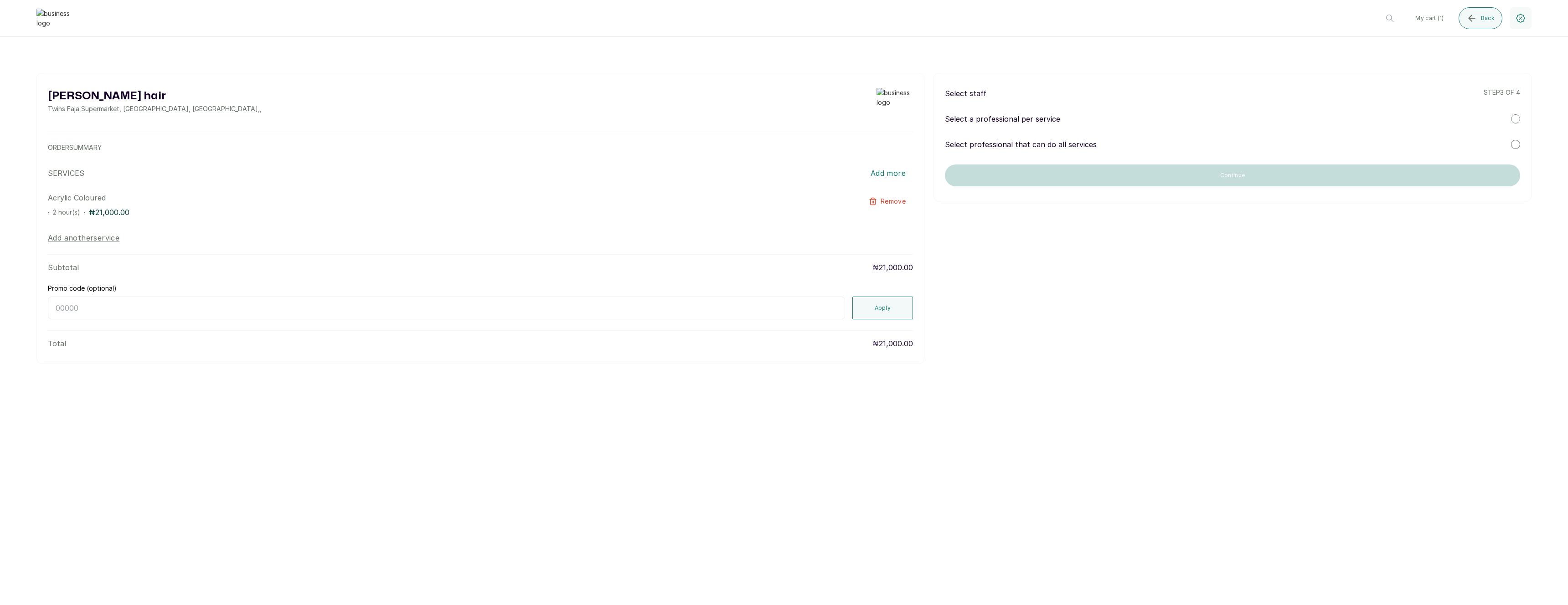
click at [1052, 147] on p "Select professional that can do all services" at bounding box center [1021, 144] width 152 height 11
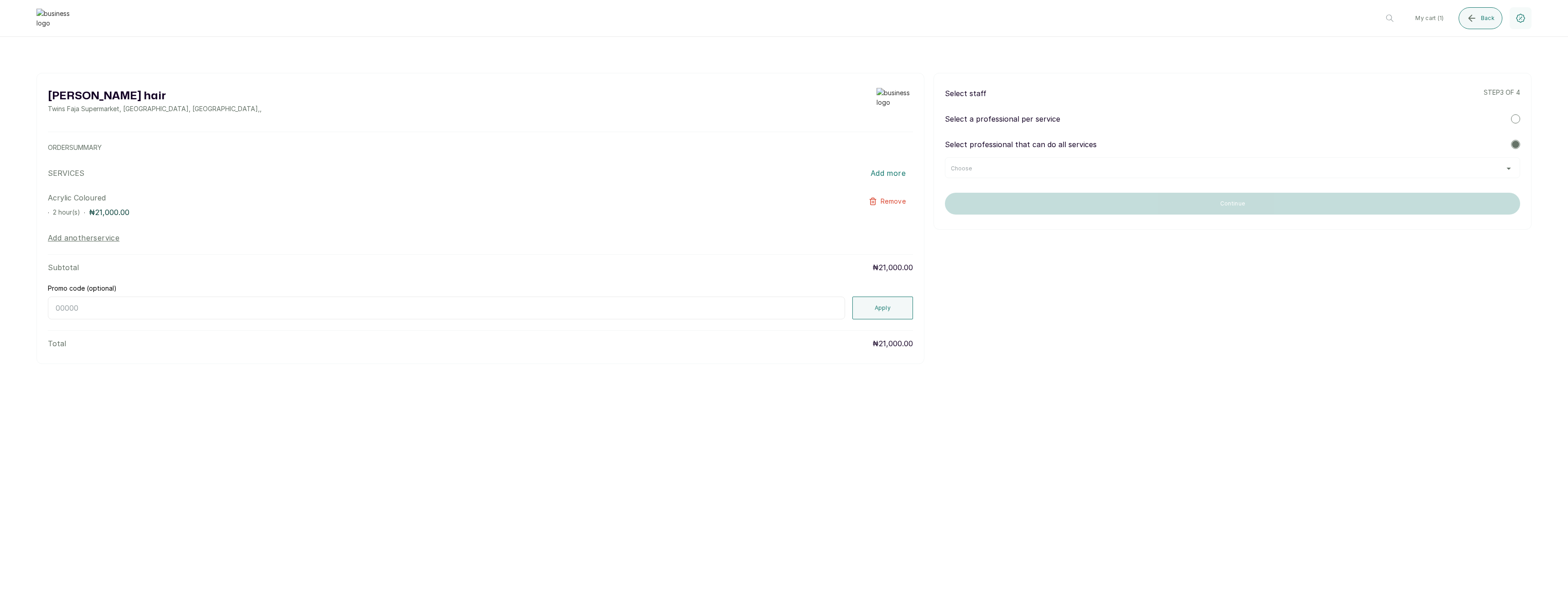
click at [1070, 166] on div "Choose" at bounding box center [1232, 169] width 563 height 8
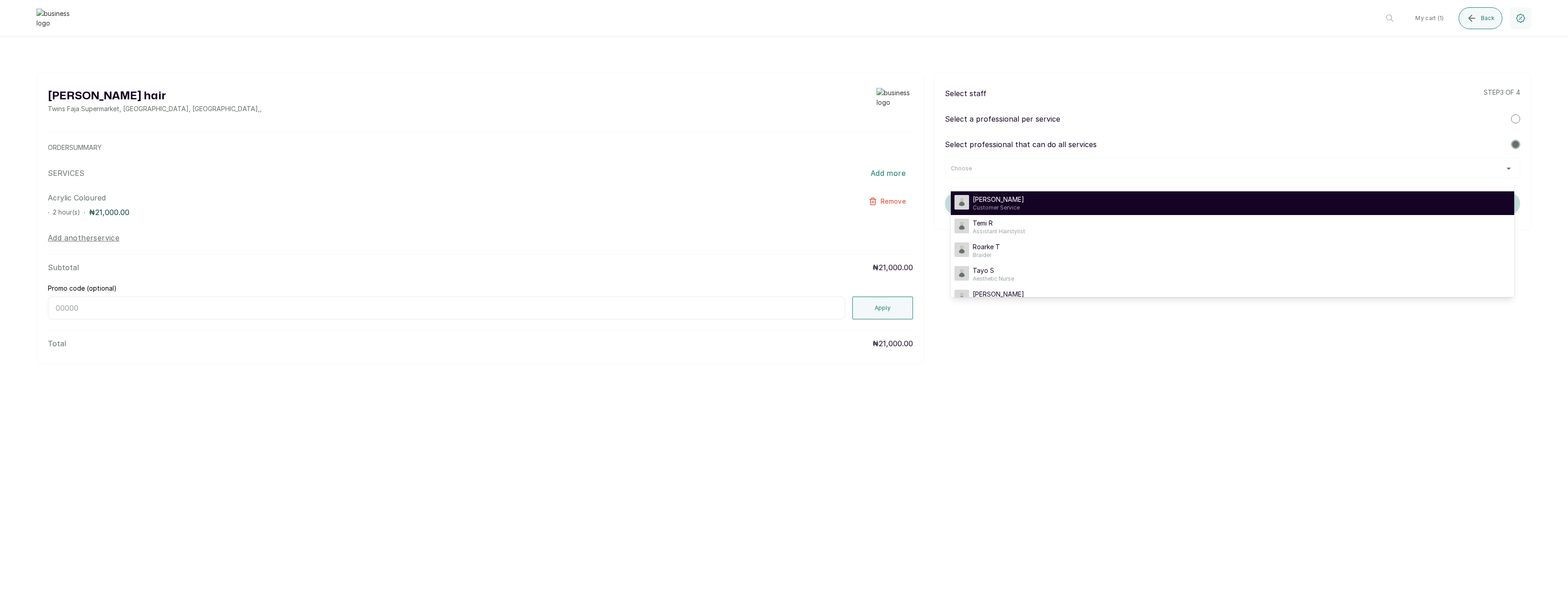
click at [1031, 203] on div "Timi Shoberu Customer Service" at bounding box center [1233, 203] width 556 height 17
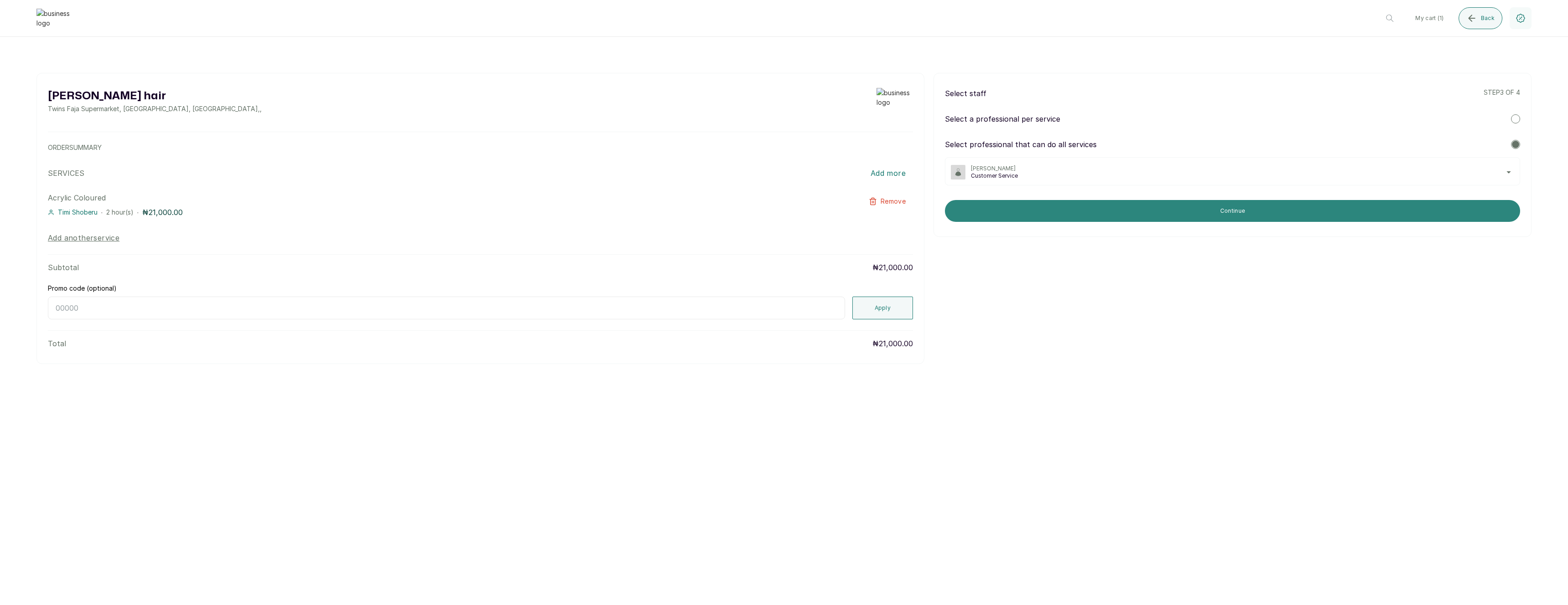
click at [1030, 212] on button "Continue" at bounding box center [1233, 210] width 575 height 22
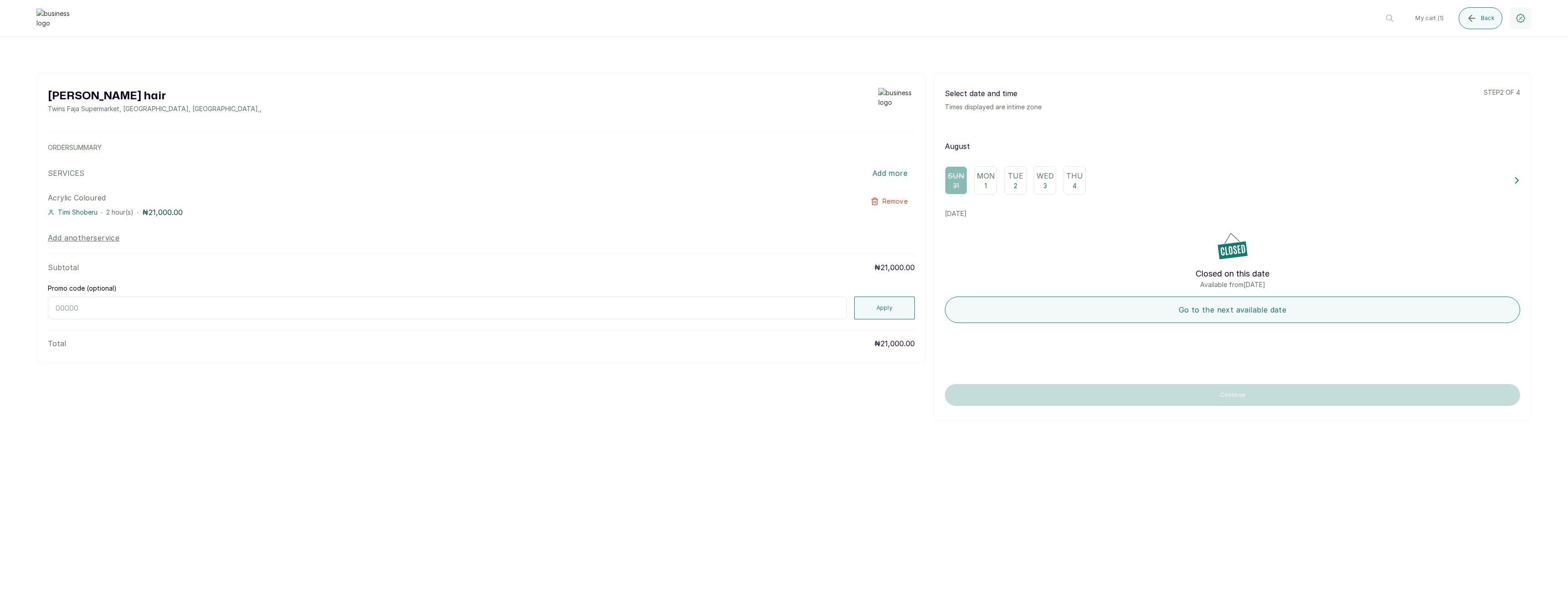
click at [994, 188] on div "Mon 1" at bounding box center [986, 180] width 23 height 28
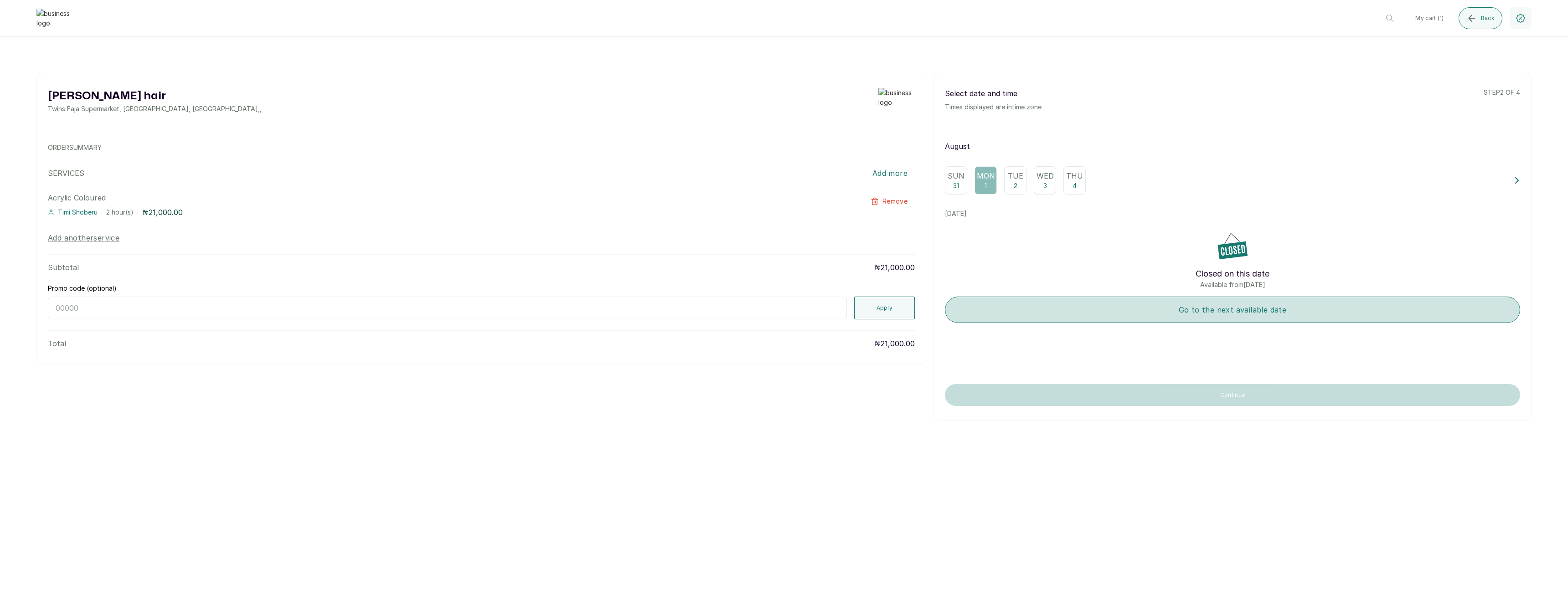
click at [1043, 316] on button "Go to the next available date" at bounding box center [1233, 310] width 575 height 26
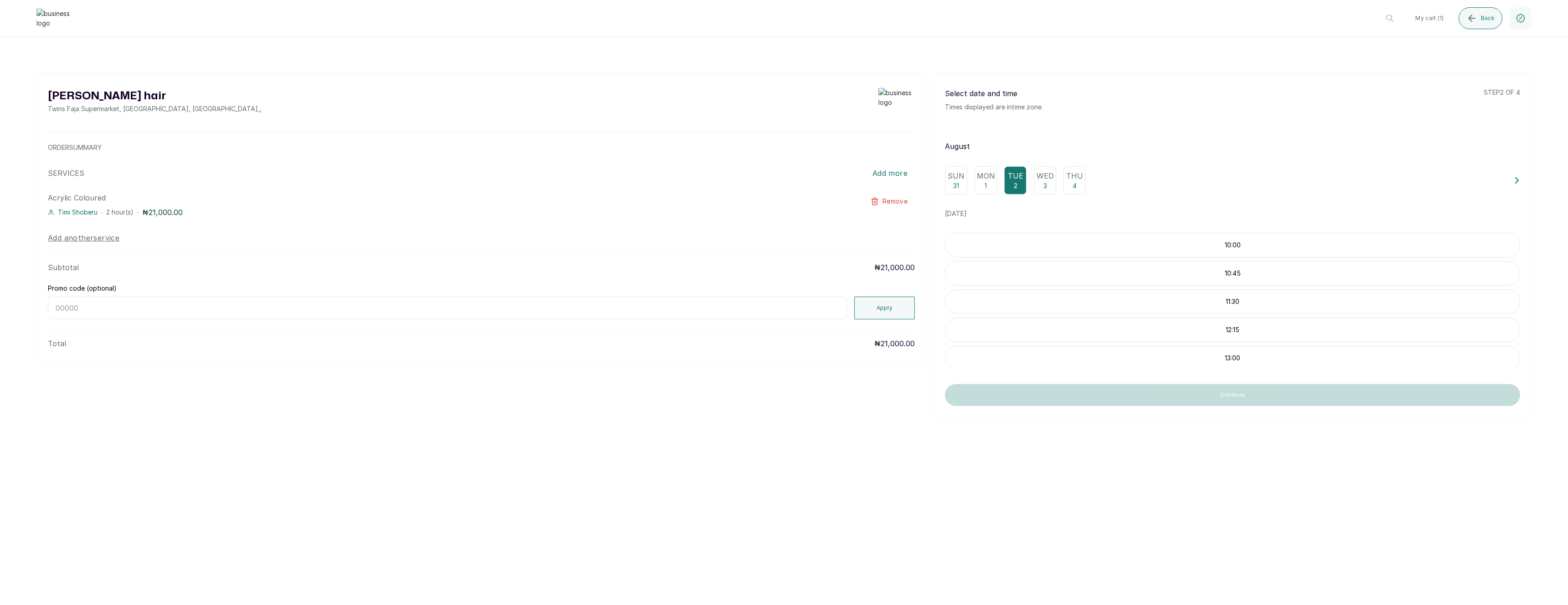
click at [1161, 249] on p "10:00" at bounding box center [1233, 245] width 574 height 9
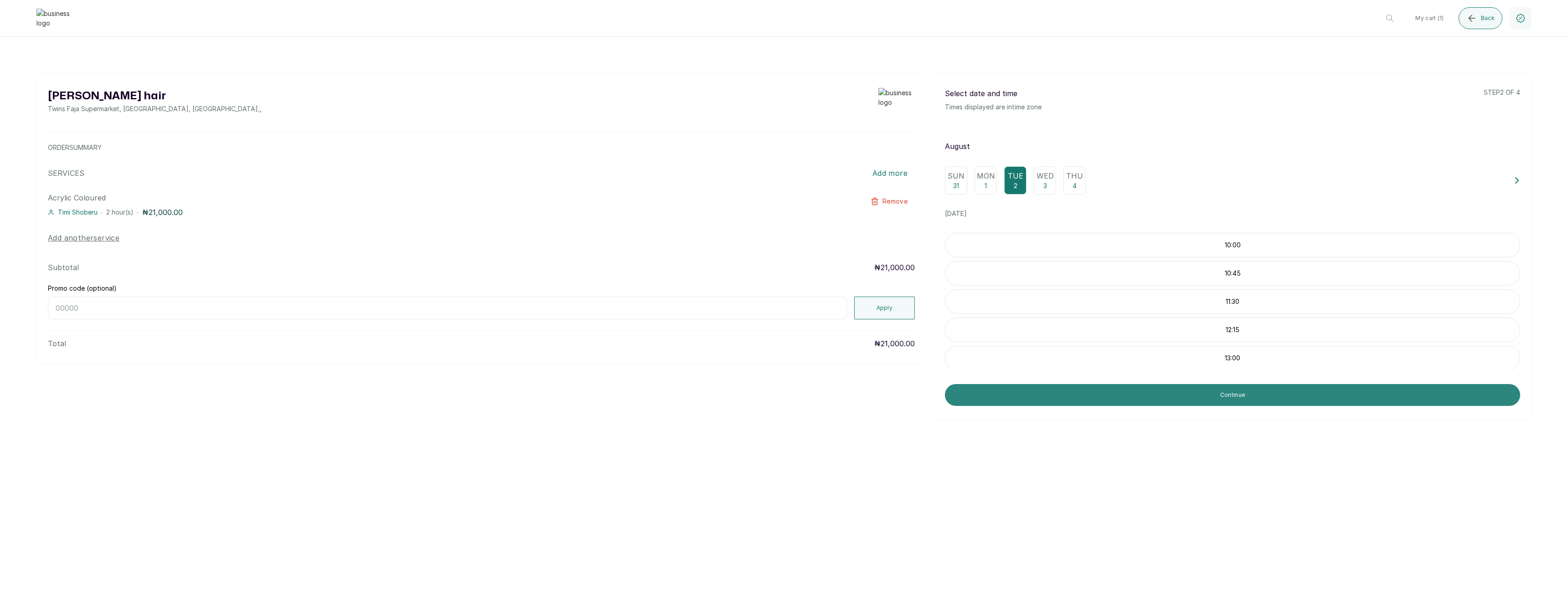
click at [1138, 396] on button "Continue" at bounding box center [1233, 395] width 575 height 22
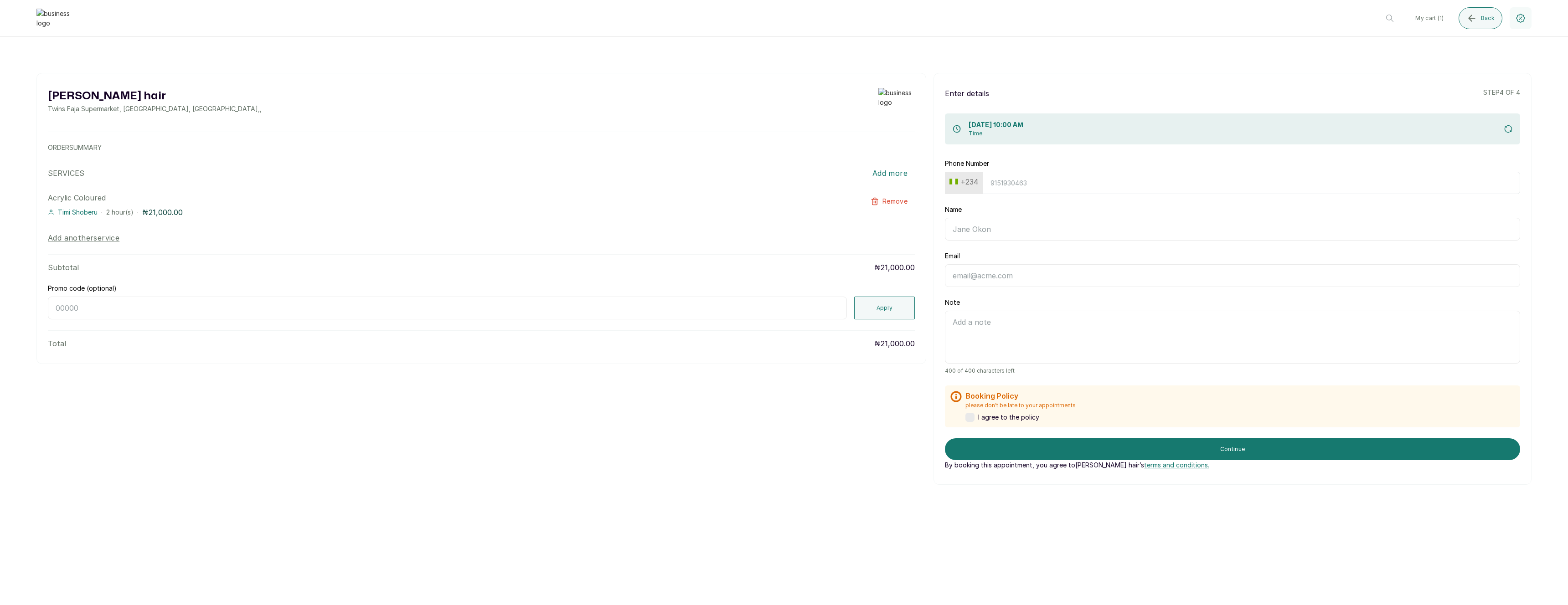
click at [977, 184] on button "+234" at bounding box center [964, 182] width 36 height 14
click at [963, 194] on div at bounding box center [991, 203] width 90 height 22
click at [1007, 170] on div "Phone Number +234" at bounding box center [1233, 176] width 575 height 35
click at [977, 182] on button "+234" at bounding box center [964, 182] width 36 height 14
click at [969, 203] on input "text" at bounding box center [991, 206] width 81 height 18
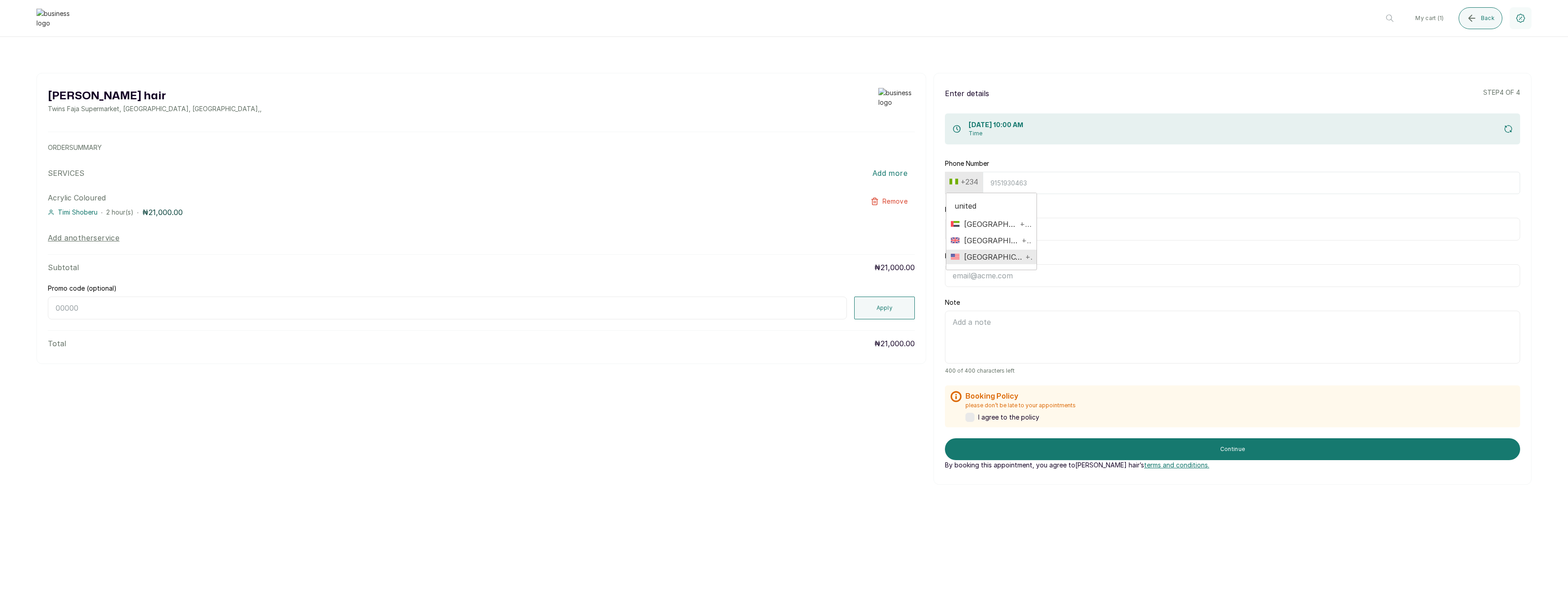
type input "united"
click at [1000, 255] on span "United States" at bounding box center [991, 257] width 63 height 11
click at [1005, 182] on input "Phone Number" at bounding box center [1247, 183] width 547 height 23
type input "2065028062"
type input "Edem Kumodzi"
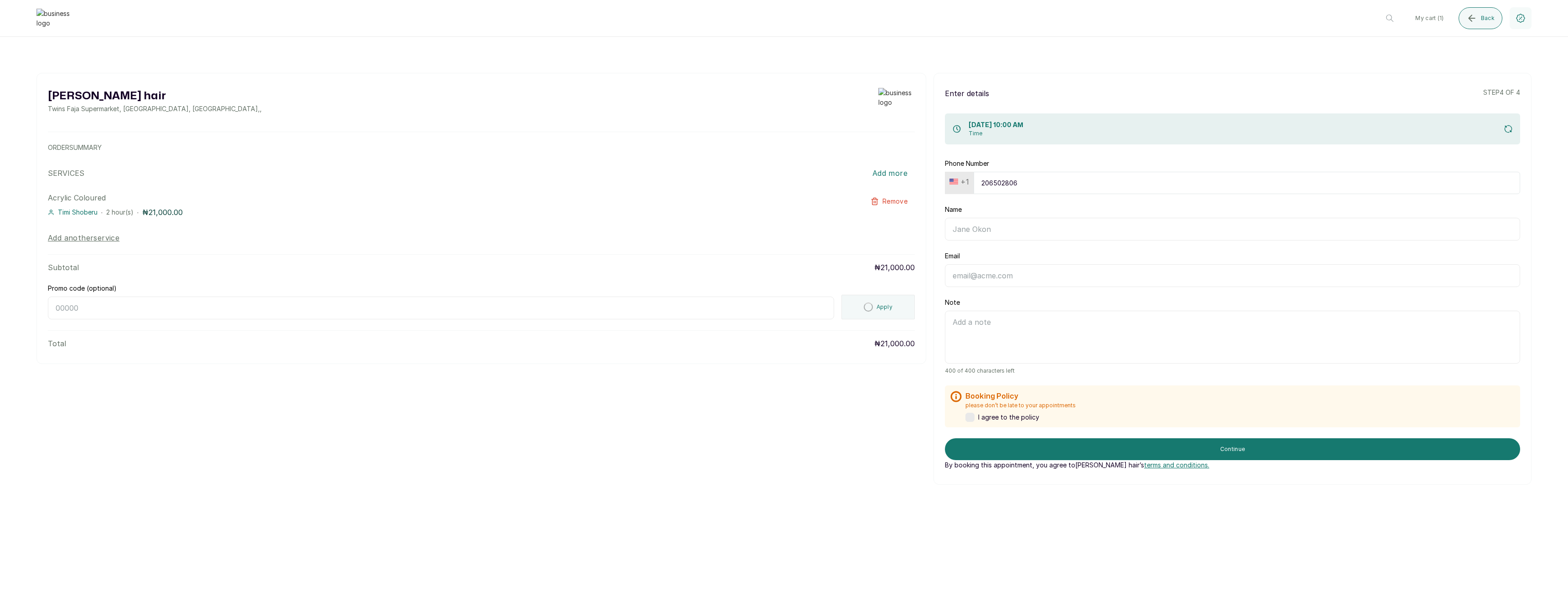
type input "edemkmd@outlook.com"
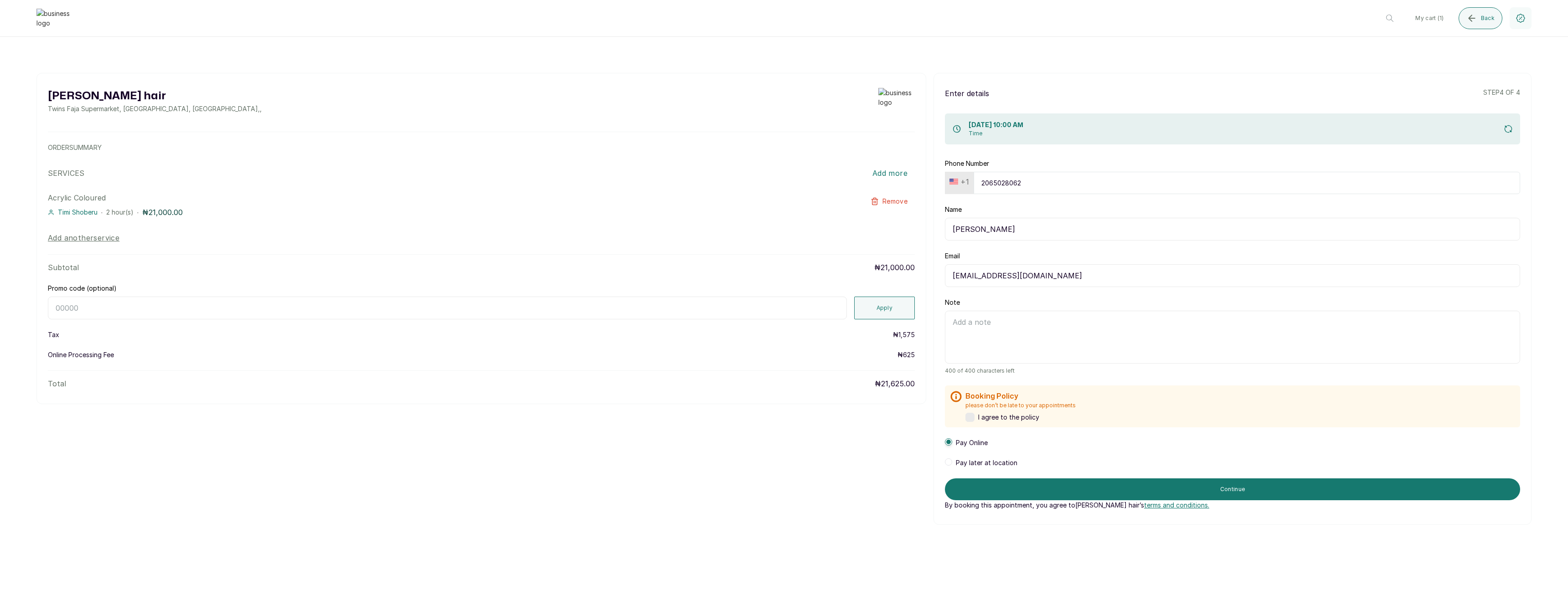
type input "2065028062"
click at [730, 350] on div "Online Processing Fee ₦ 625" at bounding box center [481, 355] width 867 height 9
click at [789, 308] on input "Promo code (optional)" at bounding box center [447, 308] width 799 height 23
paste input "RETURNTHRBDI"
type input "RETURNTHRBDI"
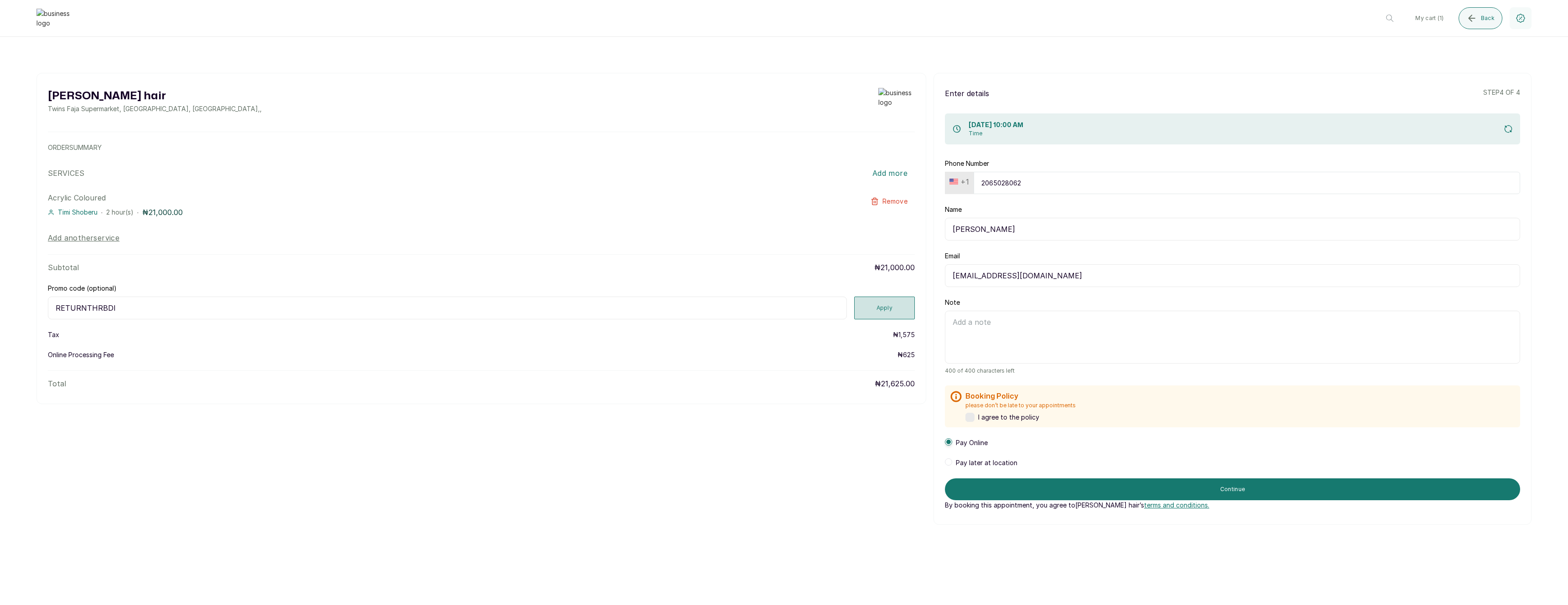
click at [869, 306] on button "Apply" at bounding box center [884, 308] width 61 height 23
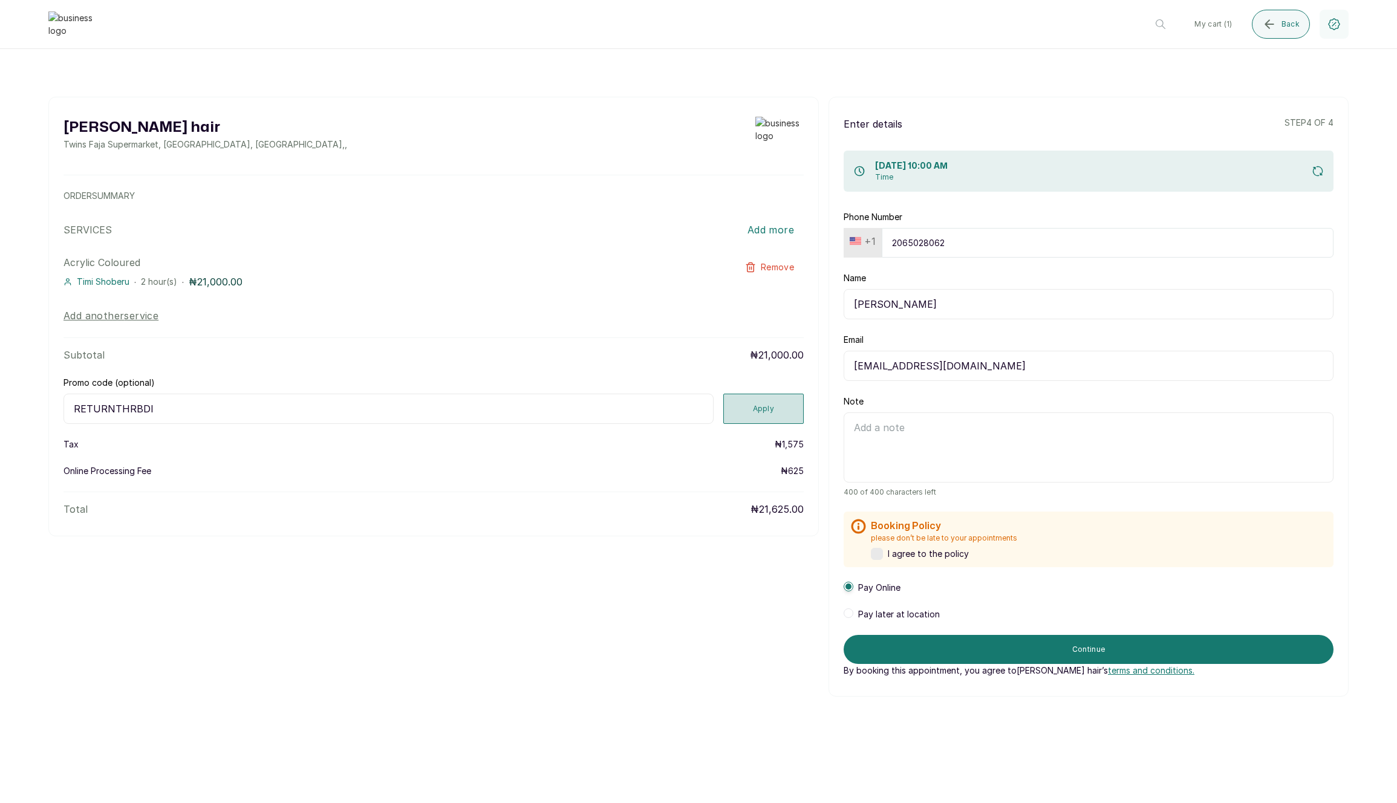
click at [790, 398] on button "Apply" at bounding box center [763, 409] width 81 height 30
click at [740, 419] on button "Apply" at bounding box center [763, 409] width 81 height 30
click at [747, 414] on button "Apply" at bounding box center [763, 409] width 81 height 30
click at [484, 585] on div "Layos hair Twins Faja Supermarket, Ikotun - Idimu Road, Lagos, Nigeria , , ORDE…" at bounding box center [698, 397] width 1300 height 600
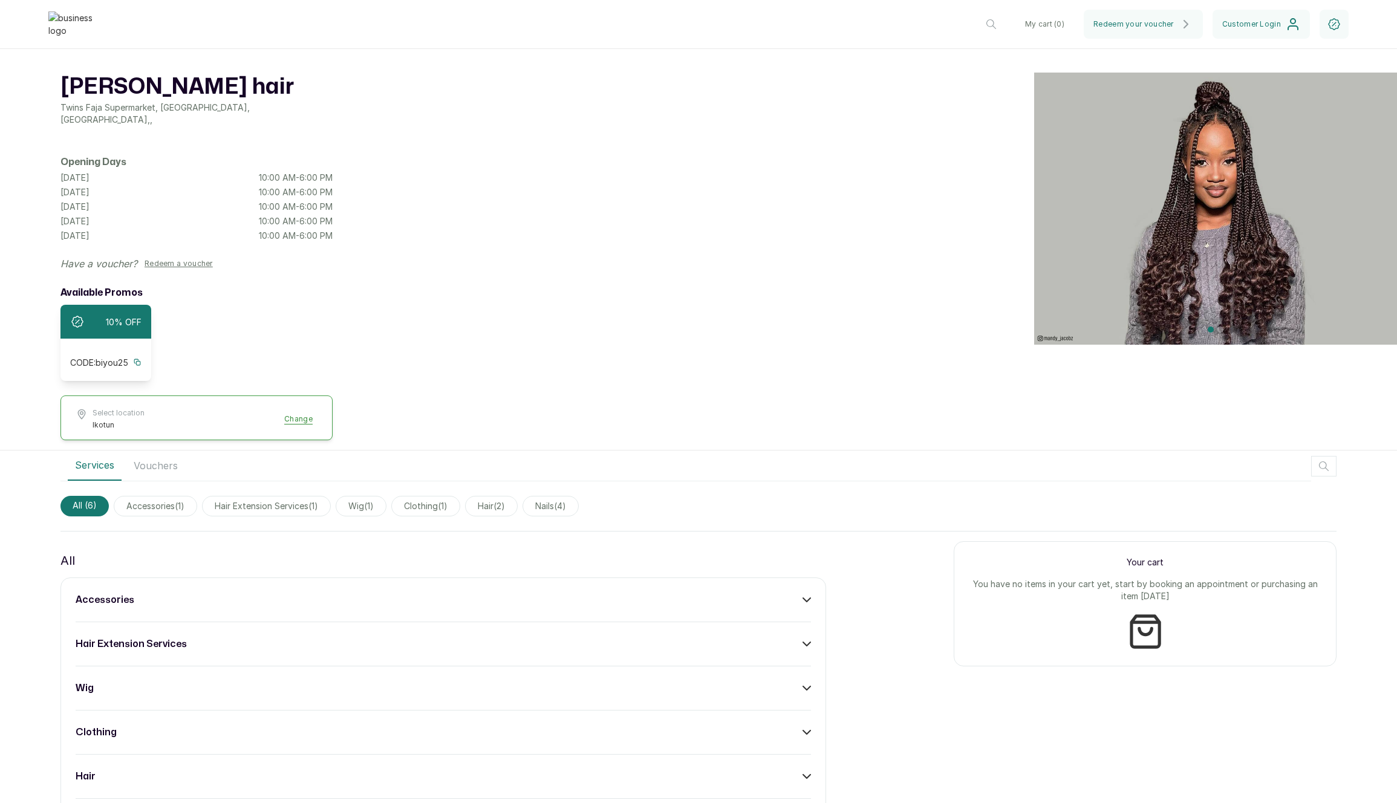
drag, startPoint x: 197, startPoint y: 587, endPoint x: 203, endPoint y: 593, distance: 9.0
click at [197, 587] on div "accessories hair extension services wig clothing hair nails" at bounding box center [443, 709] width 766 height 265
click at [209, 598] on div "accessories" at bounding box center [443, 600] width 735 height 15
click at [805, 635] on button "Add" at bounding box center [793, 634] width 36 height 23
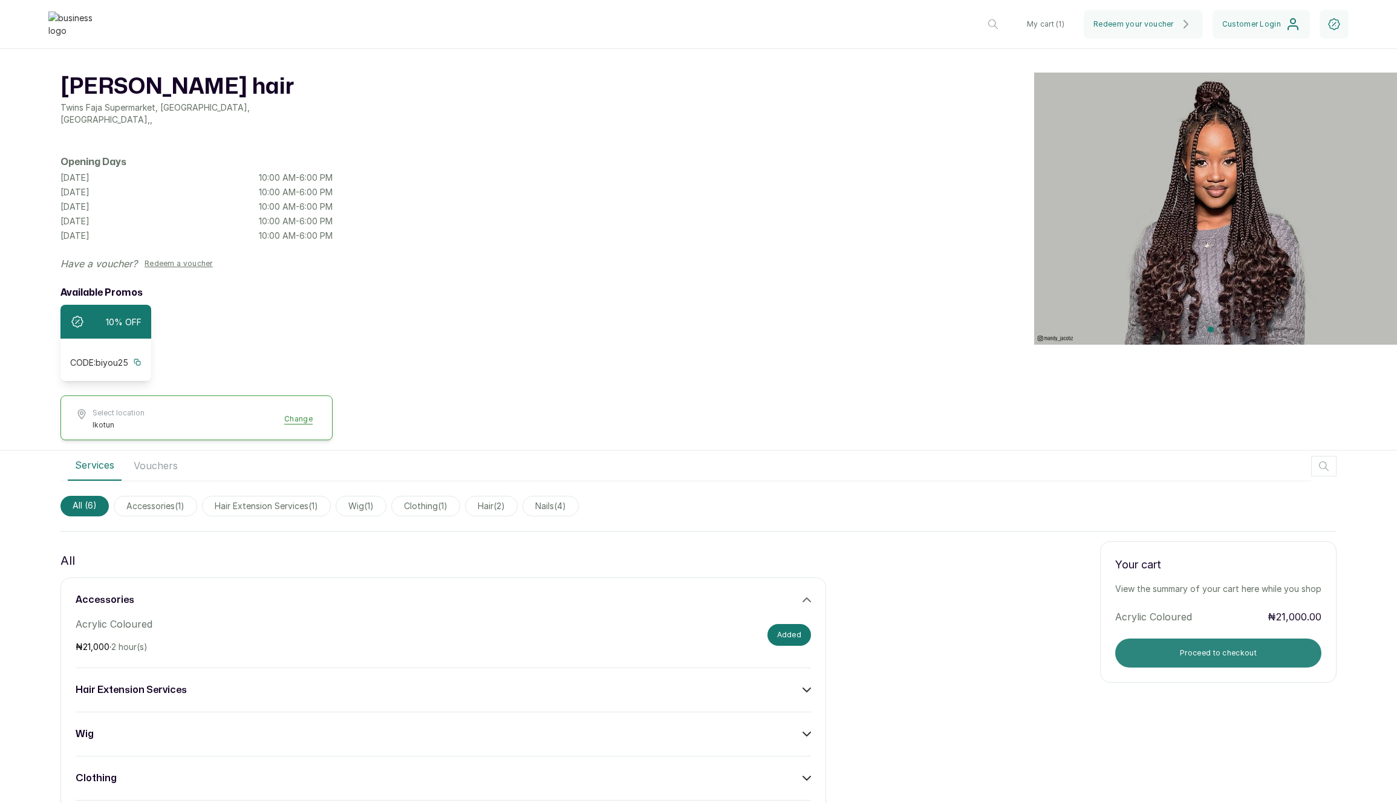
click at [1209, 639] on button "Proceed to checkout" at bounding box center [1218, 653] width 206 height 29
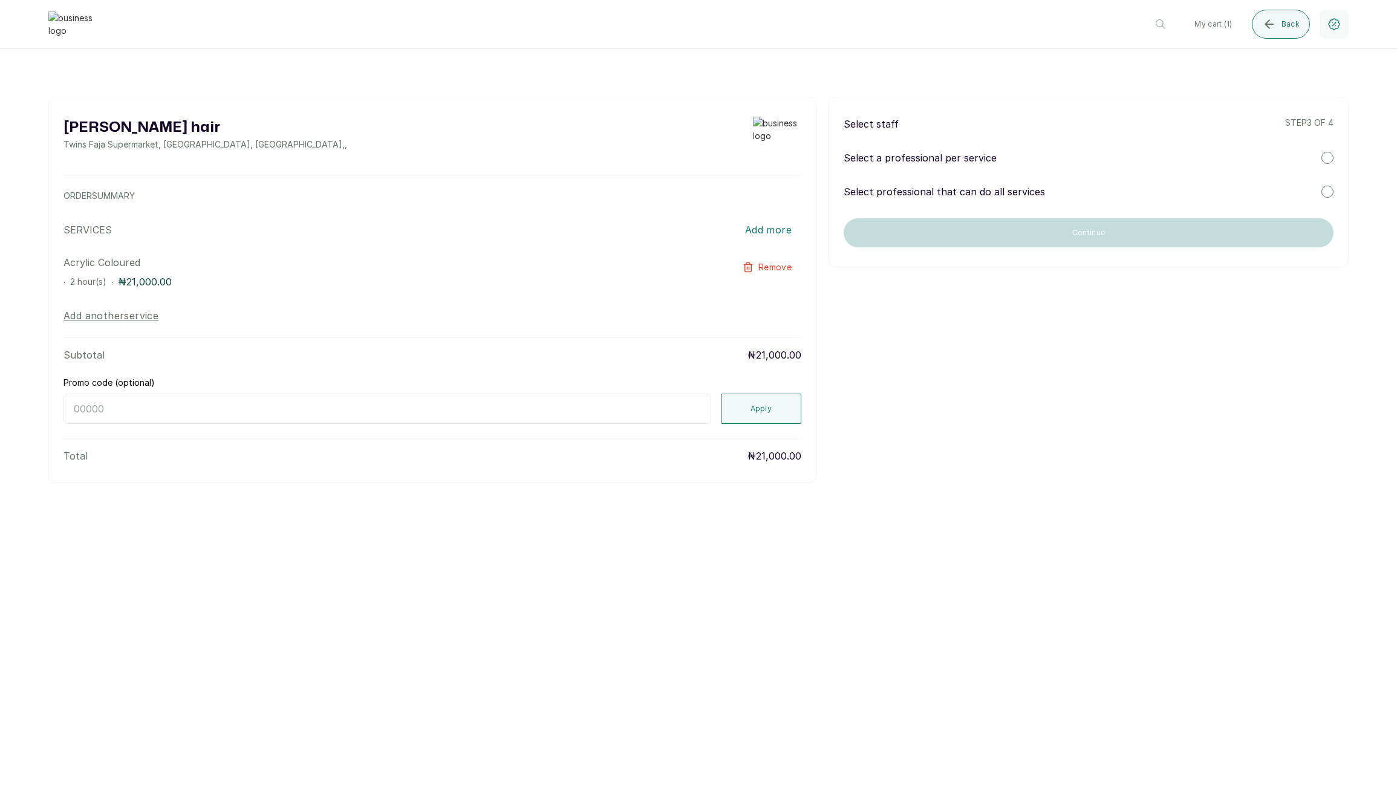
click at [1081, 190] on div "Select professional that can do all services" at bounding box center [1089, 191] width 490 height 15
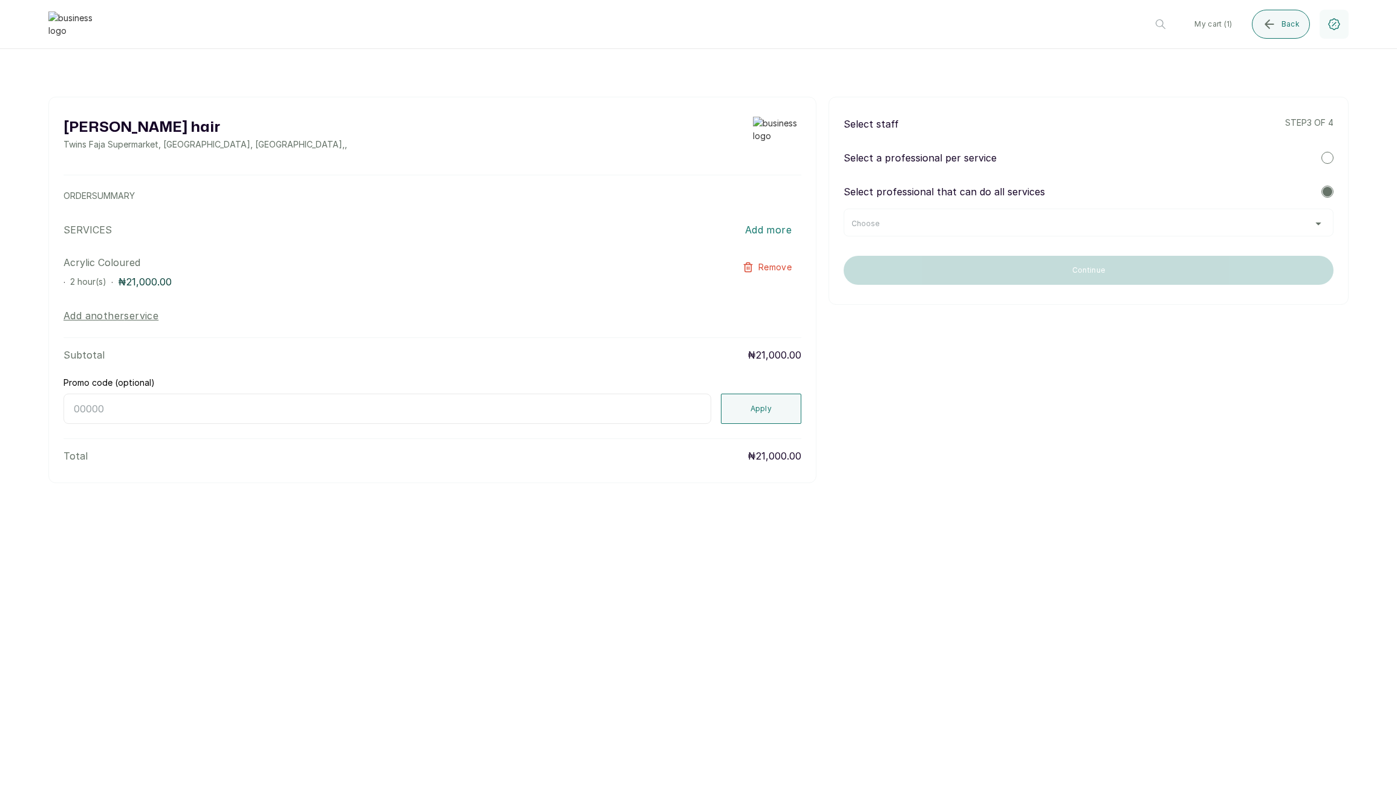
click at [976, 219] on div "Choose" at bounding box center [1088, 224] width 474 height 10
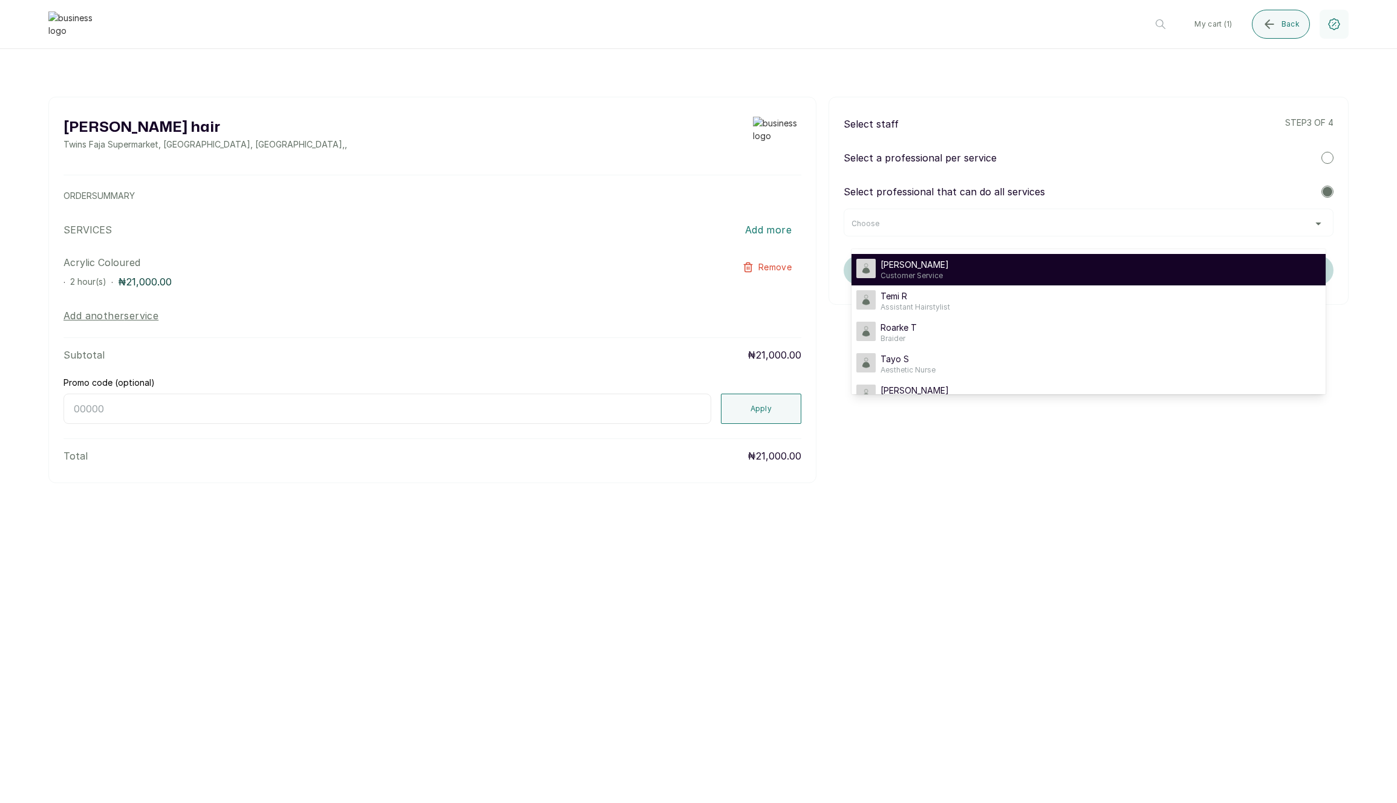
click at [916, 260] on span "[PERSON_NAME]" at bounding box center [914, 265] width 68 height 12
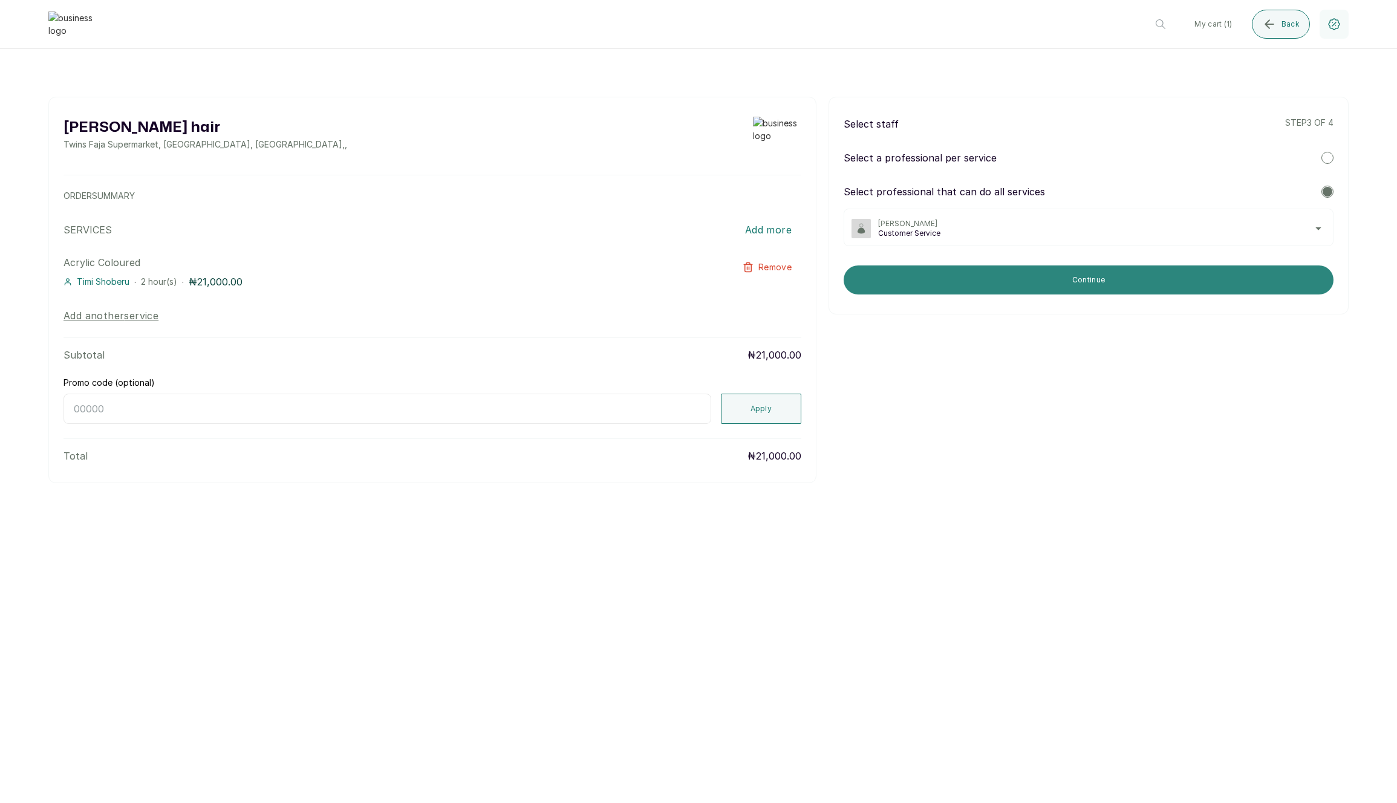
click at [968, 270] on button "Continue" at bounding box center [1089, 279] width 490 height 29
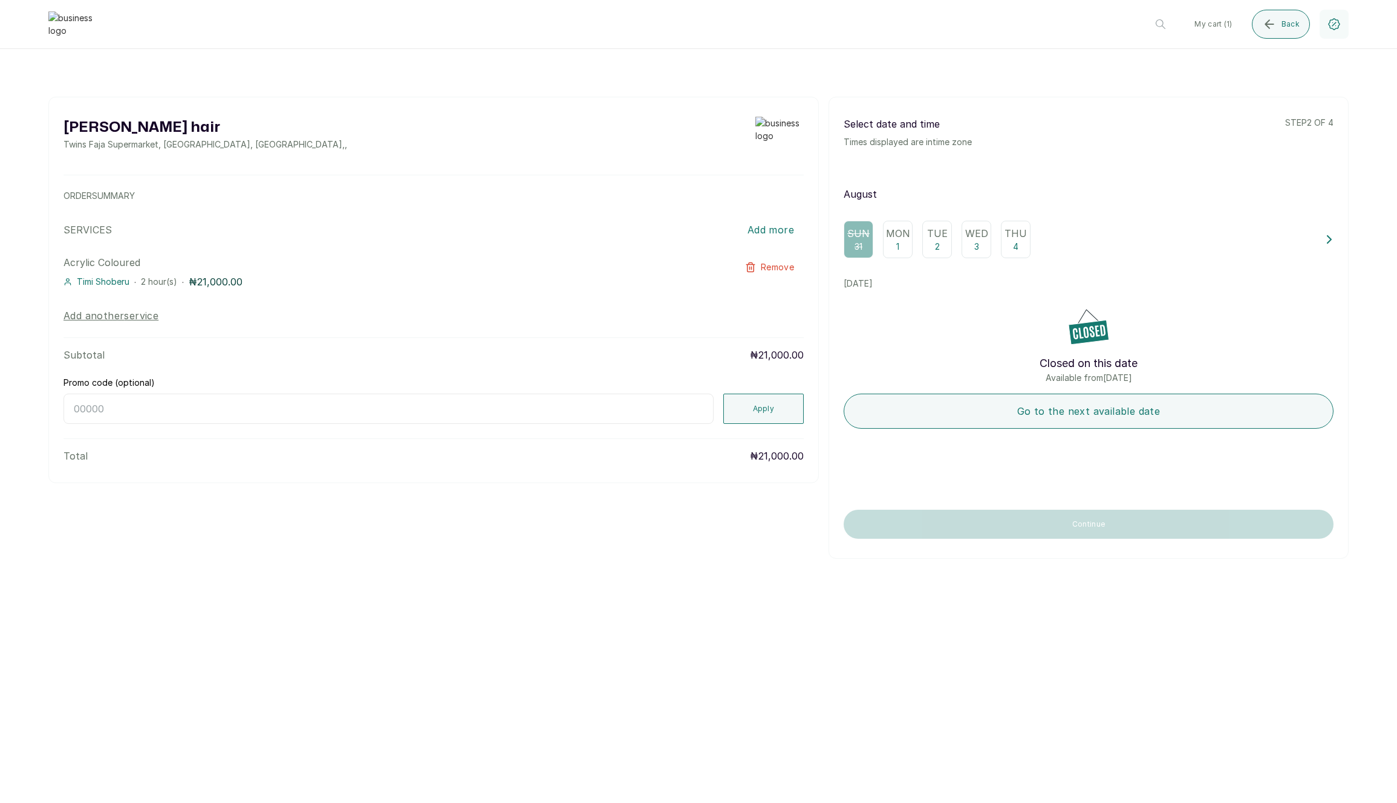
click at [931, 432] on div "Closed on this date Available from [DATE] Go to the next available date" at bounding box center [1089, 399] width 490 height 181
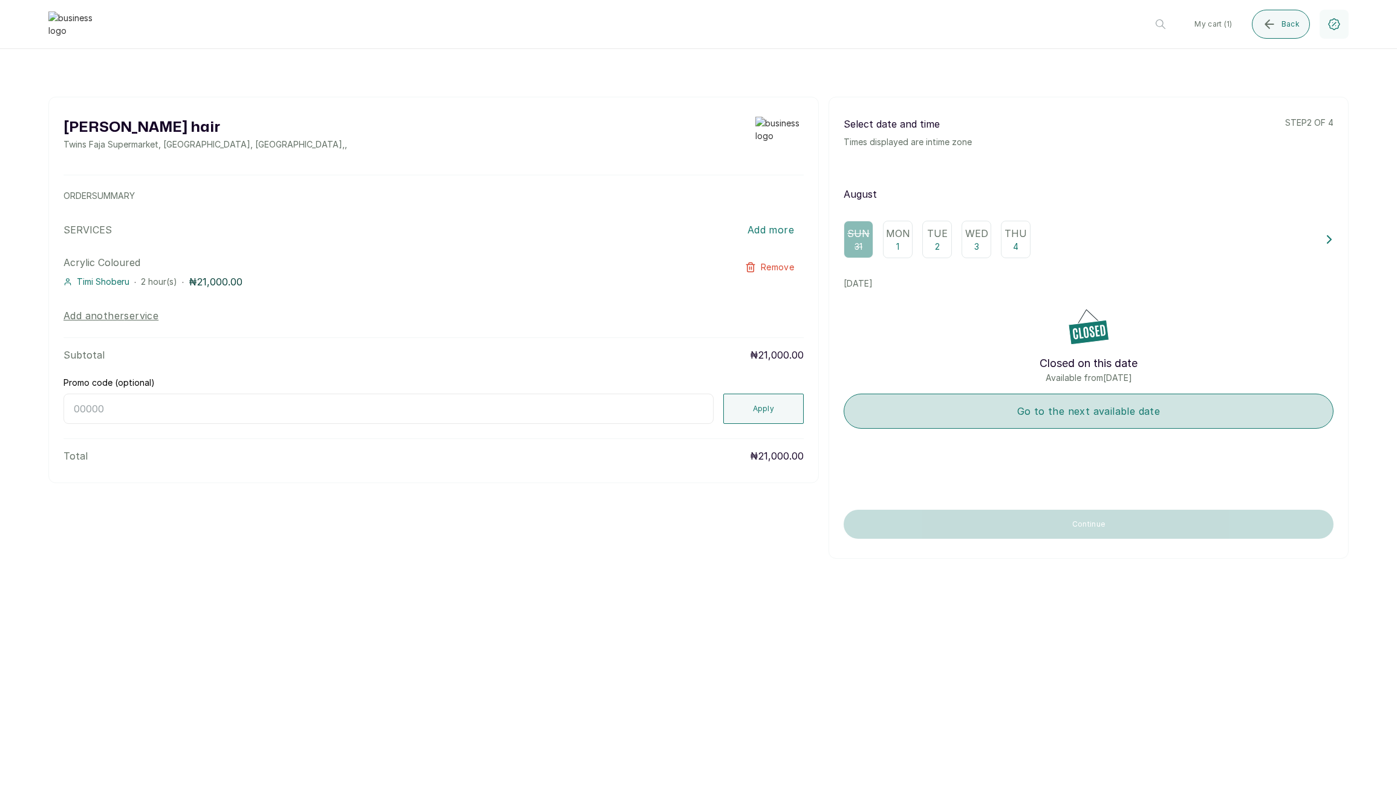
click at [946, 416] on button "Go to the next available date" at bounding box center [1089, 411] width 490 height 35
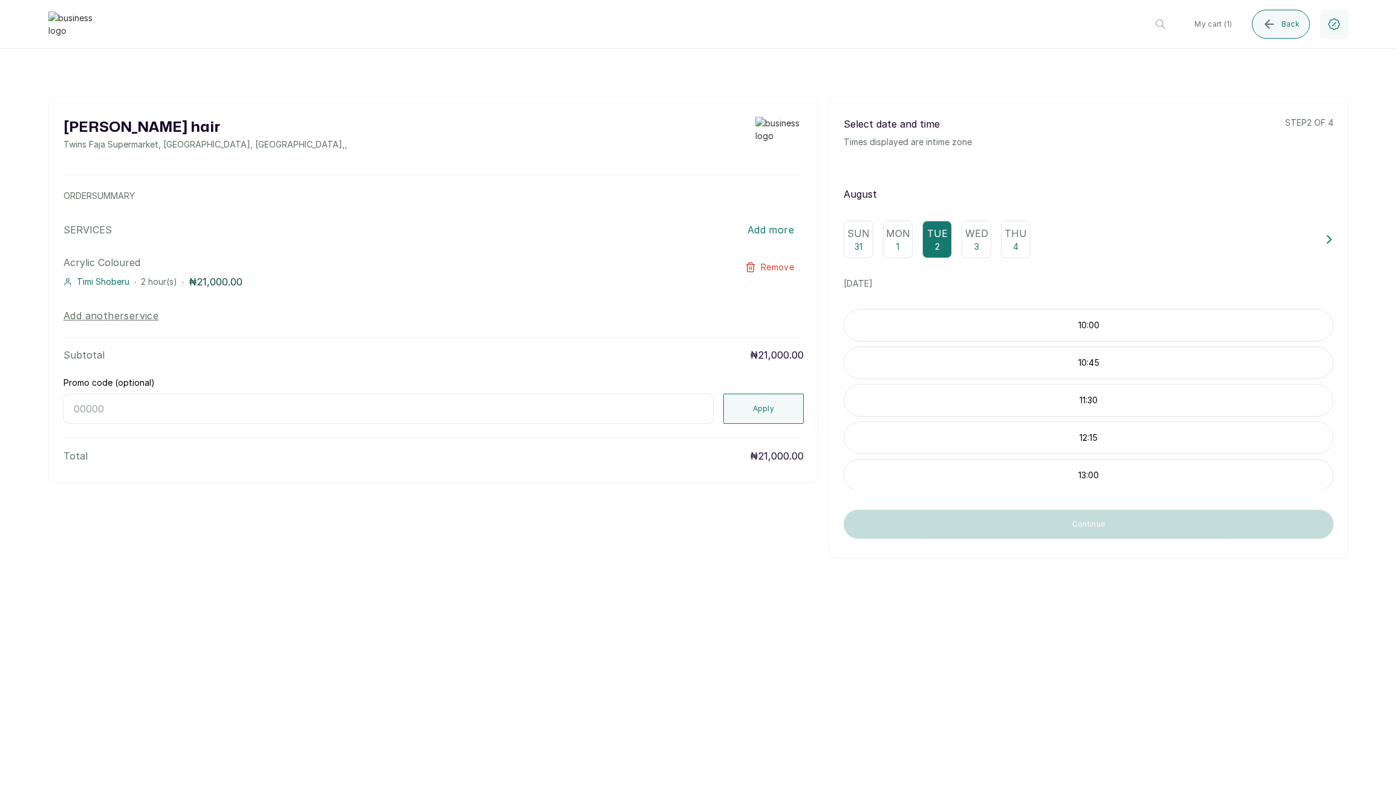
click at [967, 338] on div "10:00" at bounding box center [1089, 325] width 490 height 33
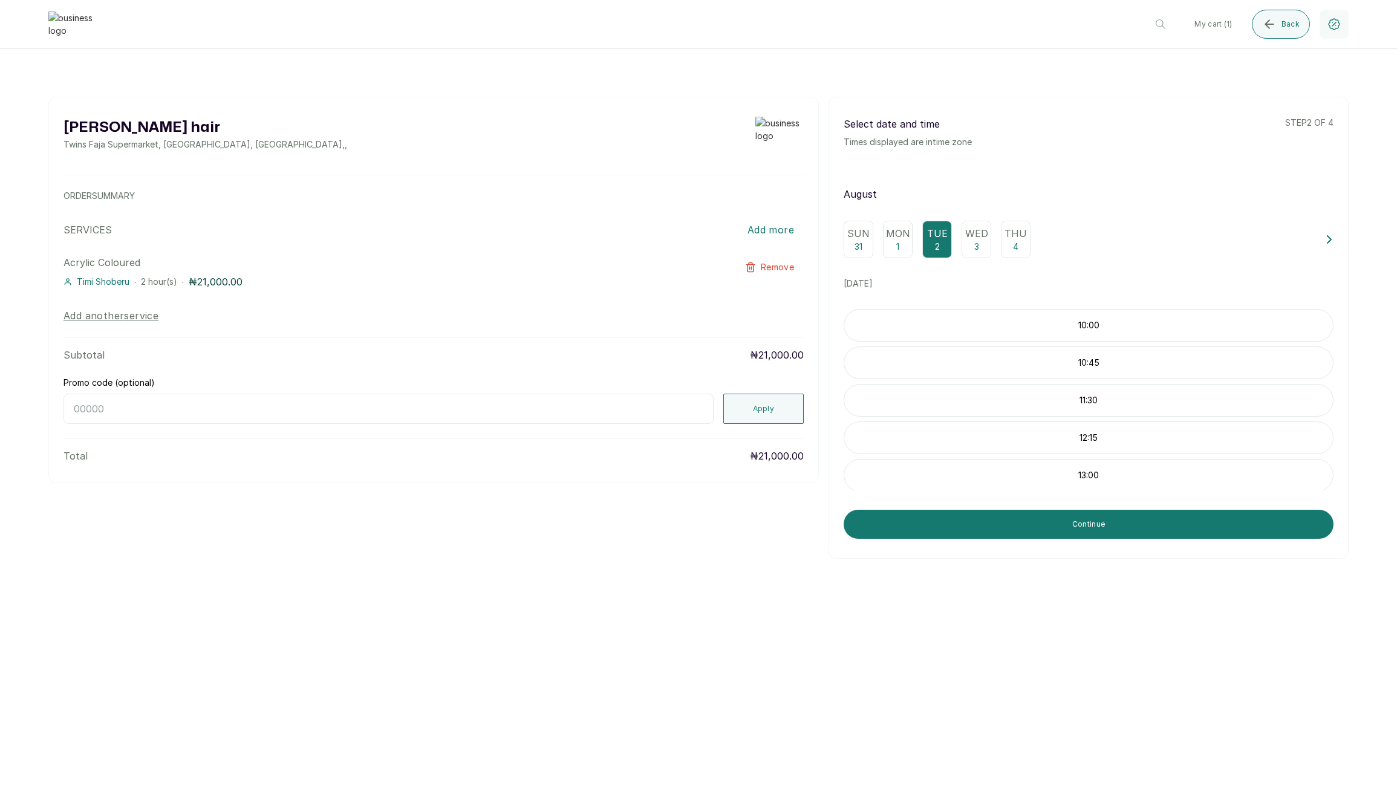
click at [947, 545] on div "Select date and time Times displayed are in time zone step 2 of [DATE] Sun 31 M…" at bounding box center [1088, 328] width 520 height 462
click at [984, 508] on div "Select date and time Times displayed are in time zone step 2 of [DATE] Sun 31 M…" at bounding box center [1088, 328] width 520 height 462
click at [945, 528] on button "Continue" at bounding box center [1089, 524] width 490 height 29
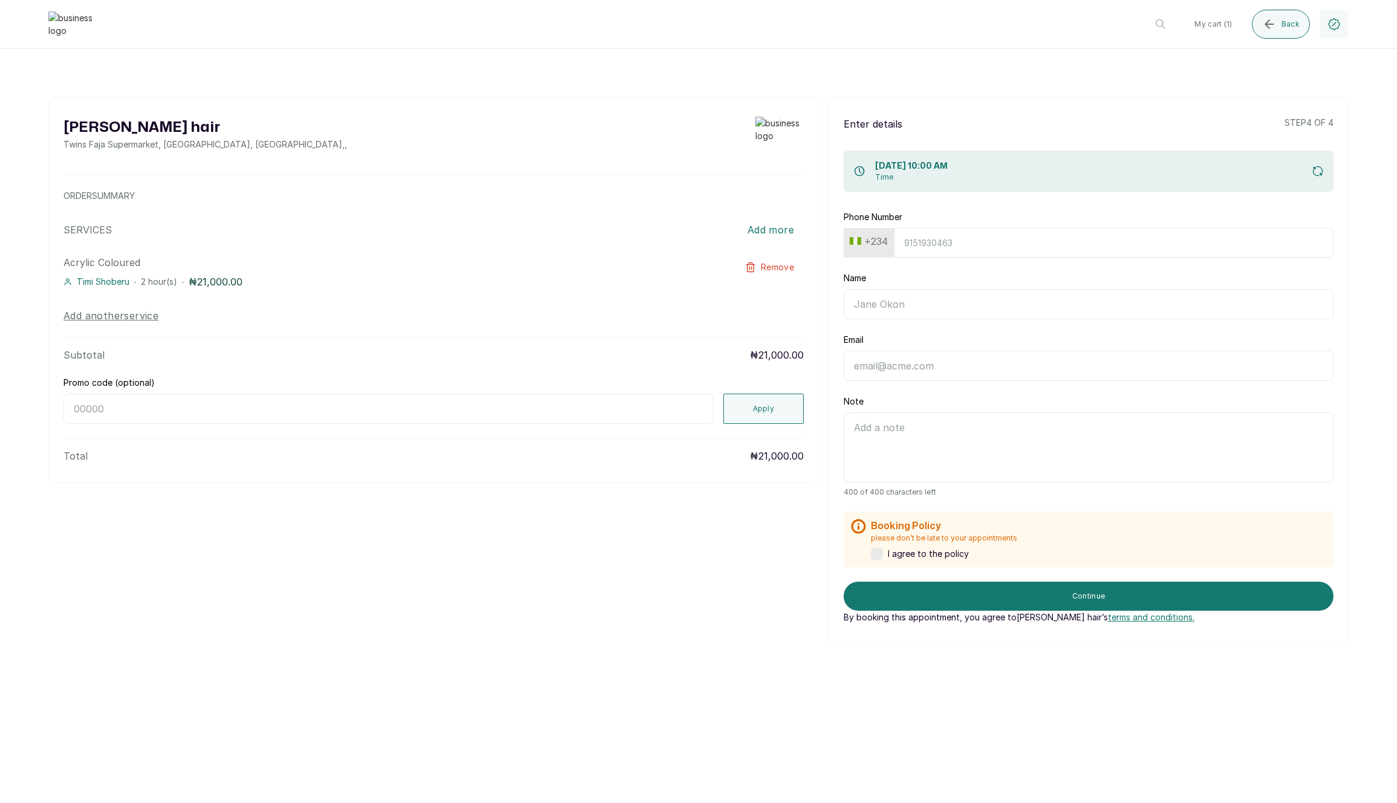
click at [872, 247] on button "+234" at bounding box center [869, 241] width 48 height 19
click at [899, 266] on input "text" at bounding box center [905, 273] width 108 height 24
type input "united"
drag, startPoint x: 905, startPoint y: 338, endPoint x: 912, endPoint y: 326, distance: 13.8
click at [906, 338] on span "[GEOGRAPHIC_DATA]" at bounding box center [905, 341] width 84 height 15
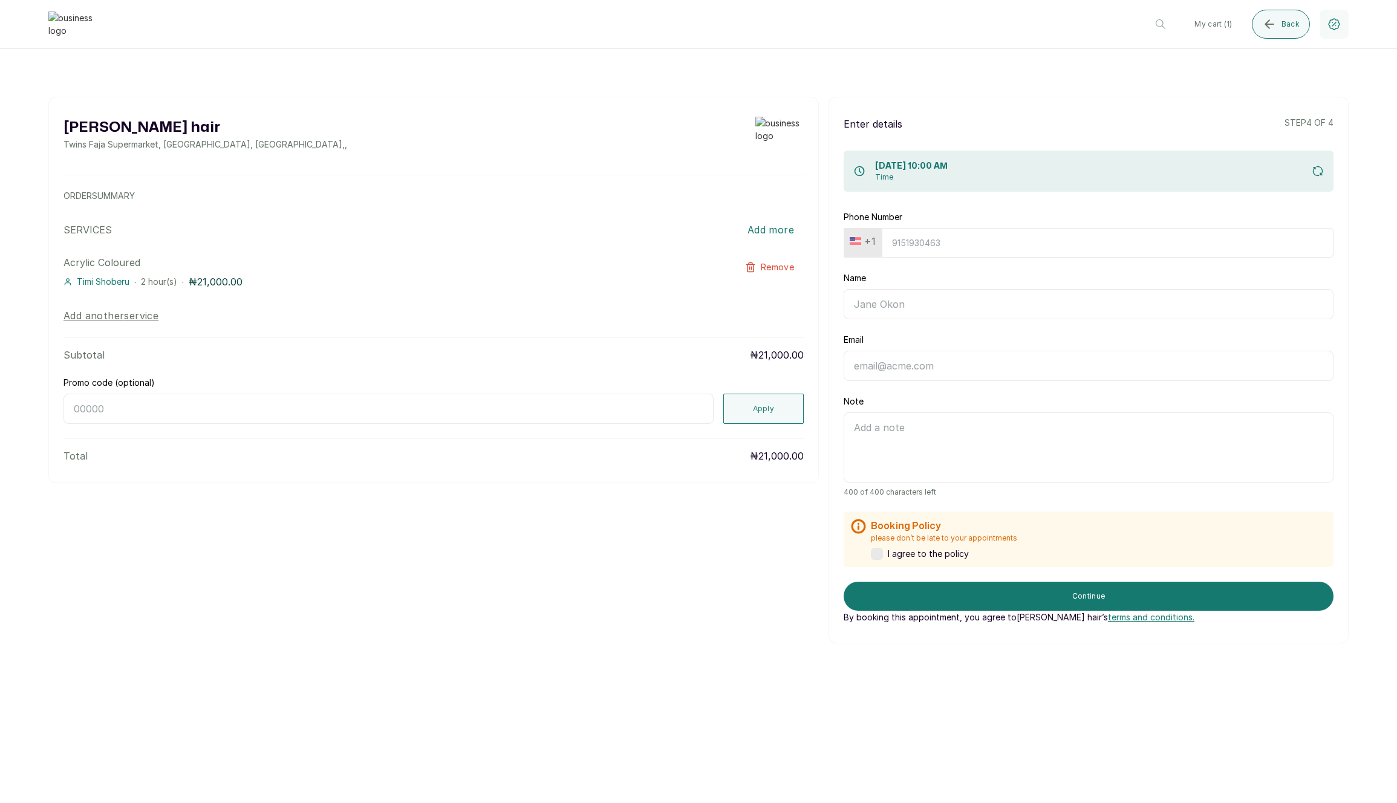
click at [976, 239] on input "Phone Number" at bounding box center [1108, 243] width 452 height 30
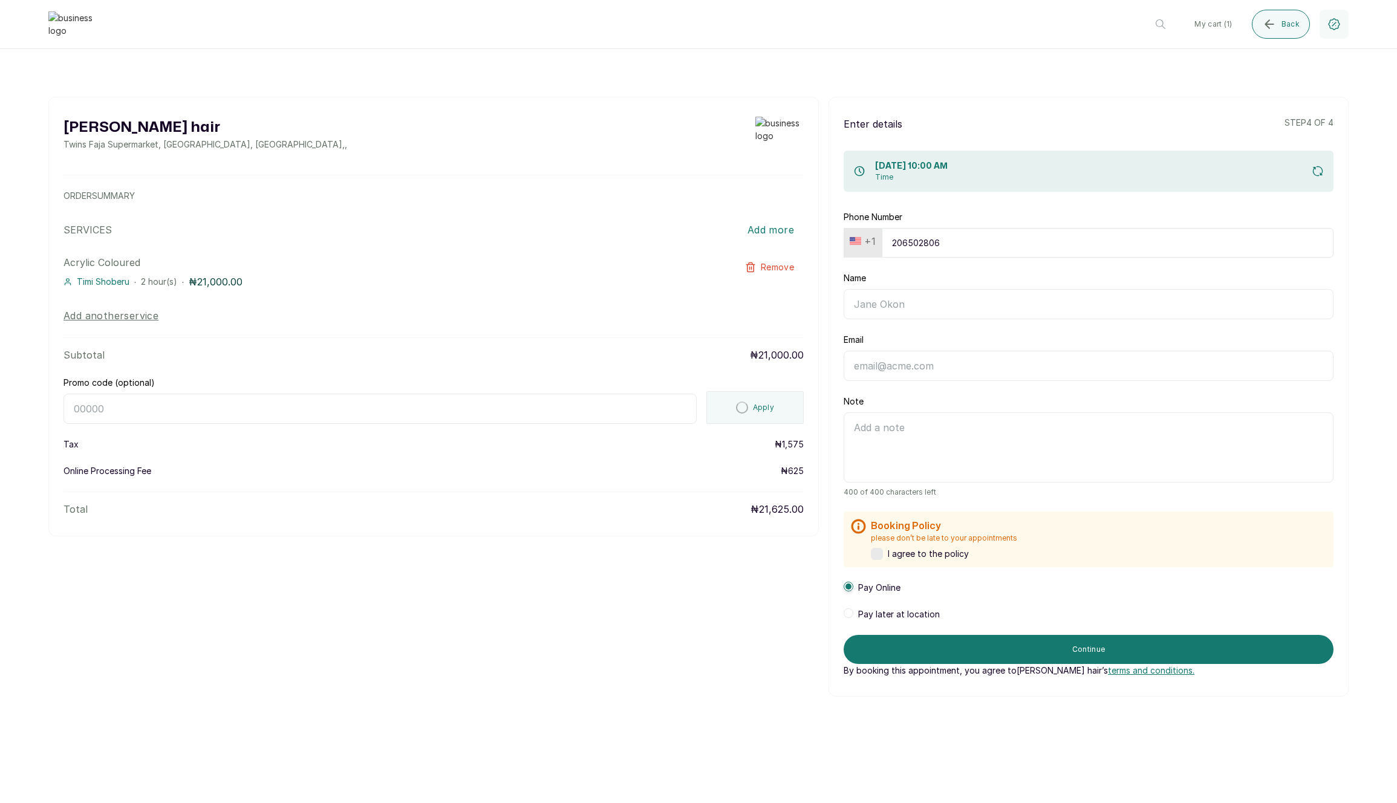
type input "2065028062"
type input "[PERSON_NAME]"
type input "[EMAIL_ADDRESS][DOMAIN_NAME]"
type input "2065028062"
click at [600, 605] on div "[PERSON_NAME] hair Twins Faja Supermarket, Ikotun - [GEOGRAPHIC_DATA], [GEOGRAP…" at bounding box center [698, 397] width 1300 height 600
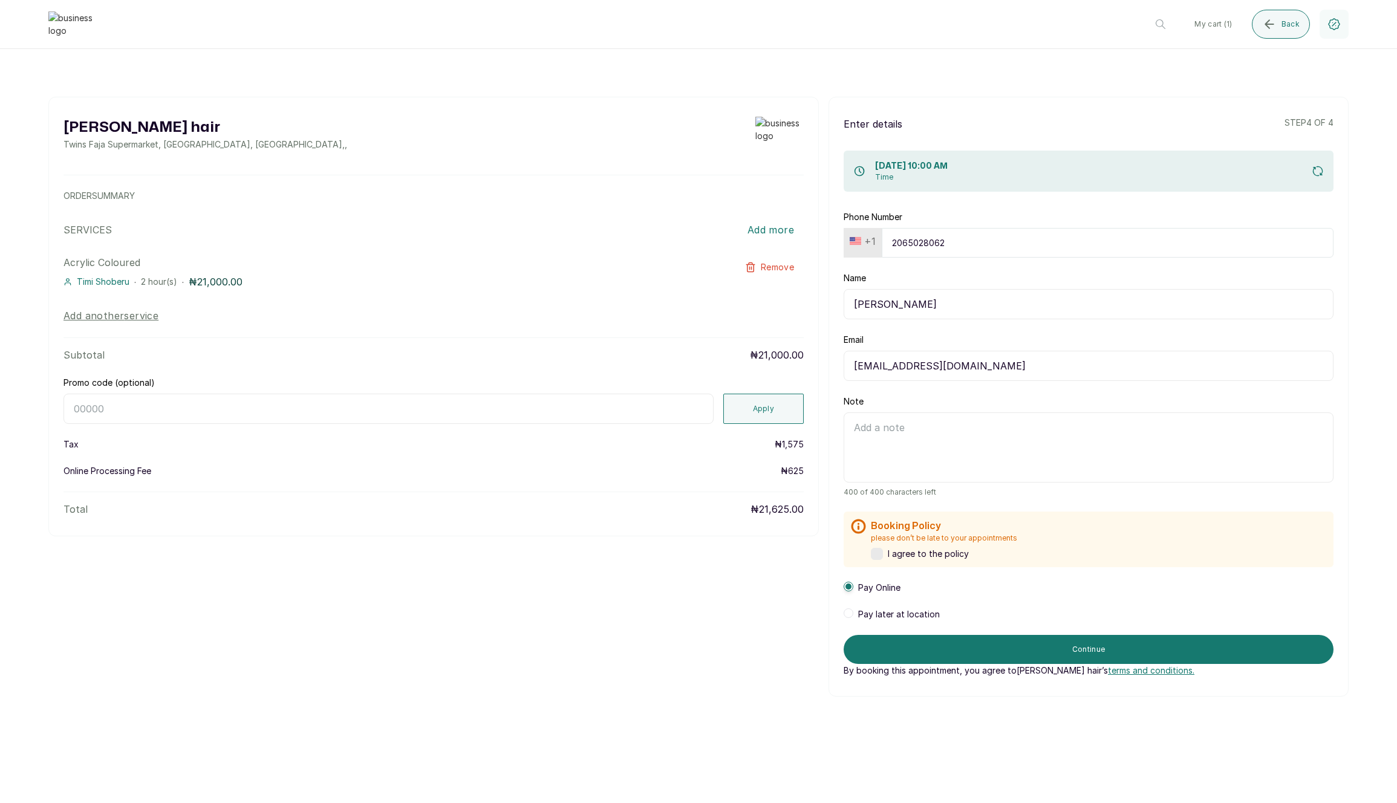
click at [654, 417] on input "Promo code (optional)" at bounding box center [388, 409] width 650 height 30
paste input "RETURNTHRBDI"
type input "RETURNTHRBDI"
click at [756, 412] on button "Apply" at bounding box center [763, 409] width 81 height 30
